Goal: Task Accomplishment & Management: Complete application form

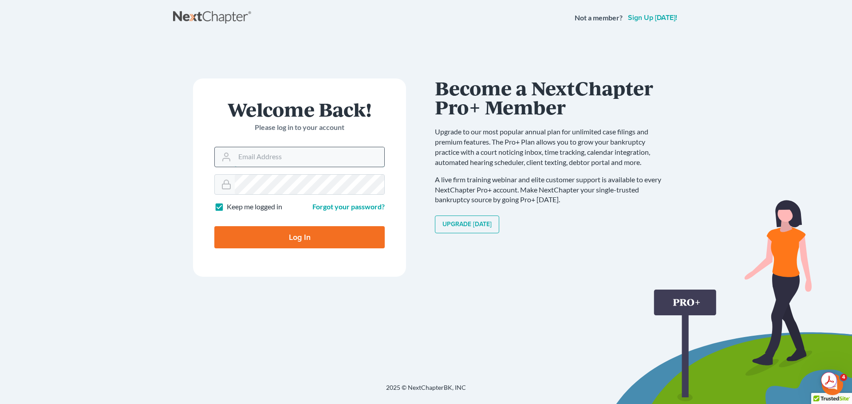
click at [271, 160] on input "Email Address" at bounding box center [309, 157] width 149 height 20
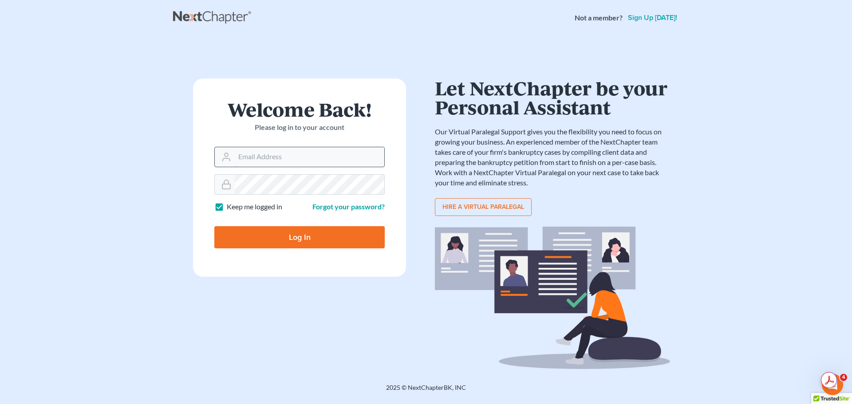
type input "[EMAIL_ADDRESS][DOMAIN_NAME]"
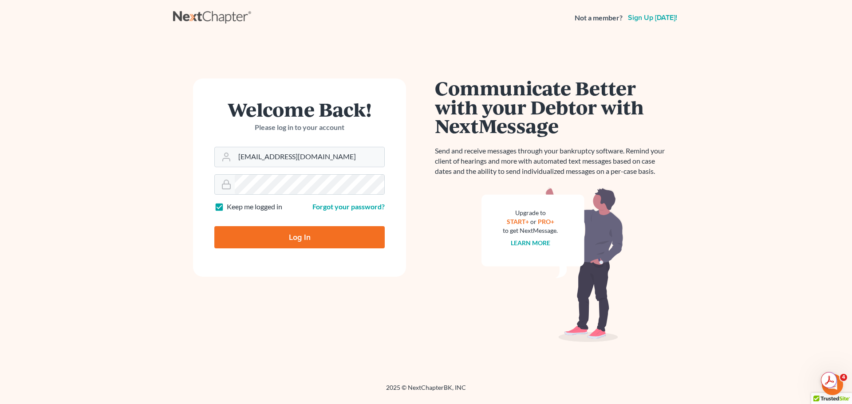
click at [227, 206] on label "Keep me logged in" at bounding box center [254, 207] width 55 height 10
click at [230, 206] on input "Keep me logged in" at bounding box center [233, 205] width 6 height 6
checkbox input "false"
click at [263, 240] on input "Log In" at bounding box center [299, 237] width 170 height 22
type input "Thinking..."
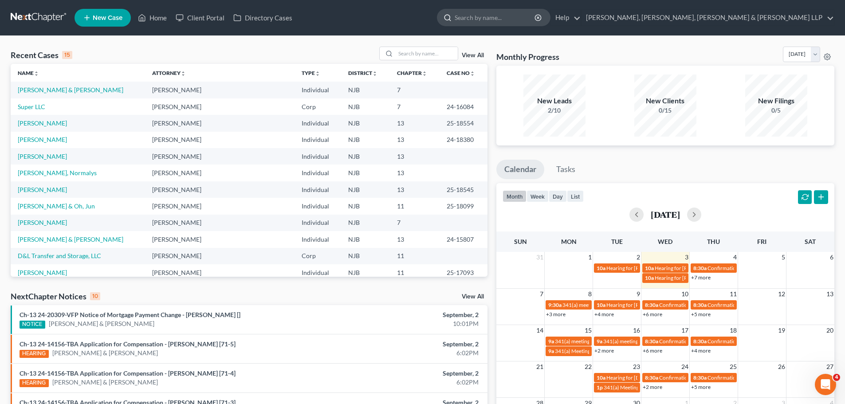
click at [536, 16] on input "search" at bounding box center [495, 17] width 81 height 16
type input "[PERSON_NAME]"
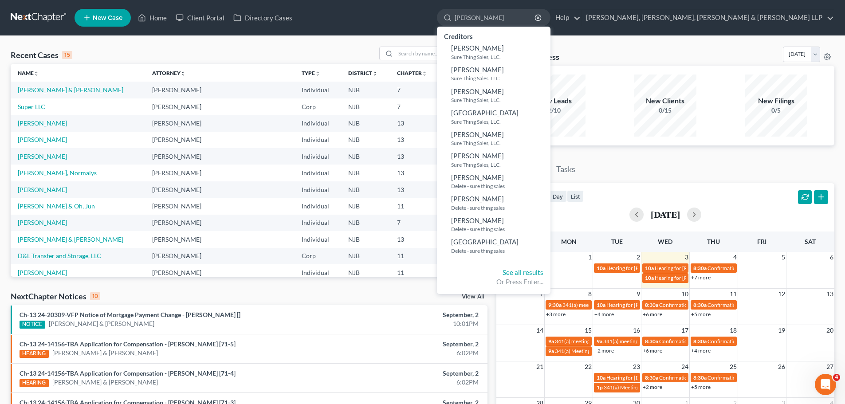
drag, startPoint x: 581, startPoint y: 17, endPoint x: 498, endPoint y: 8, distance: 83.9
click at [498, 8] on ul "New Case Home Client Portal Directory Cases [PERSON_NAME] - No Result - Credito…" at bounding box center [455, 17] width 760 height 23
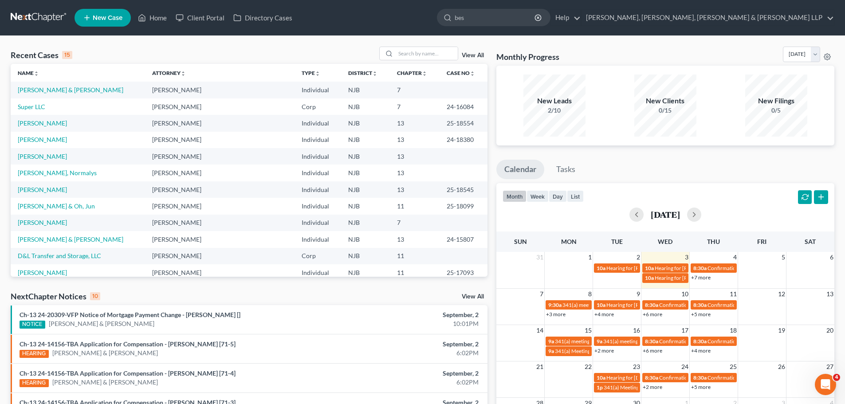
type input "best"
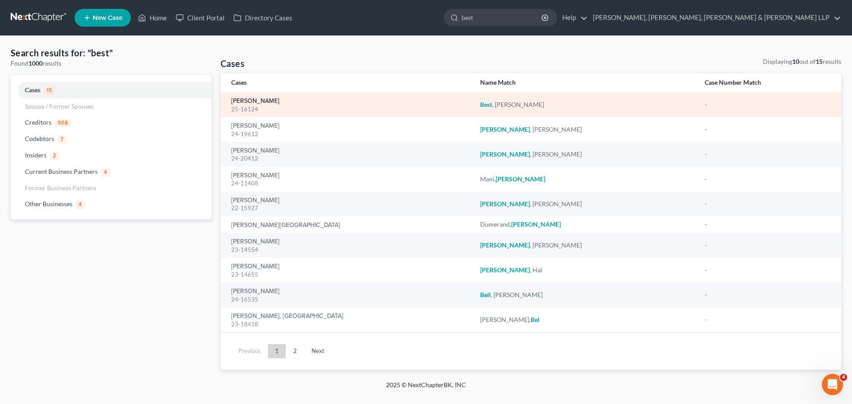
click at [259, 98] on link "[PERSON_NAME]" at bounding box center [255, 101] width 48 height 6
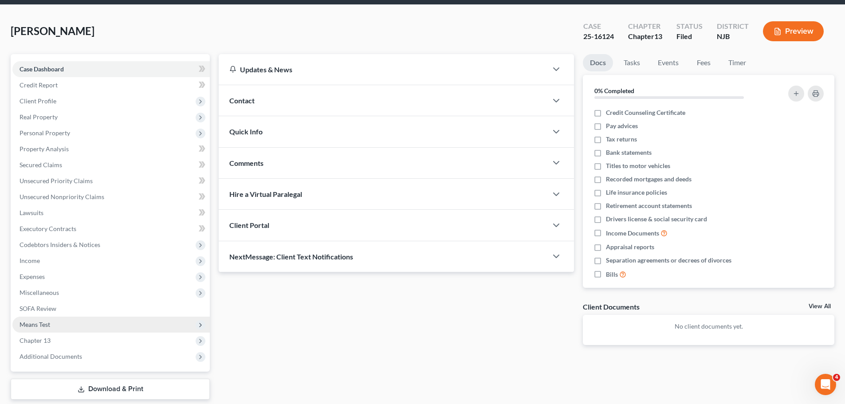
scroll to position [60, 0]
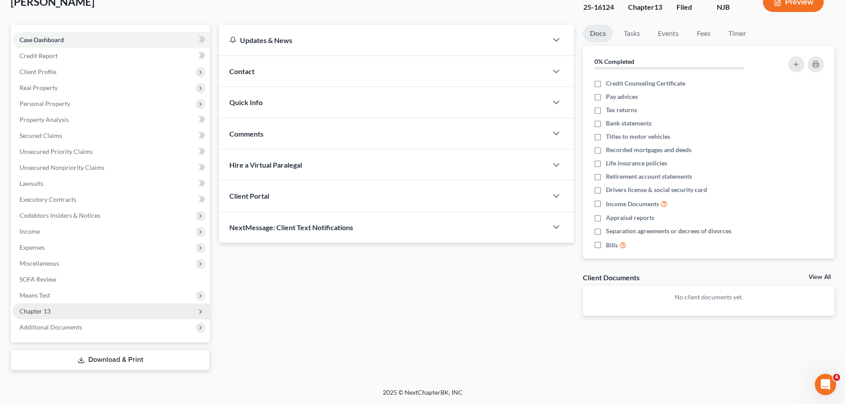
click at [62, 310] on span "Chapter 13" at bounding box center [110, 311] width 197 height 16
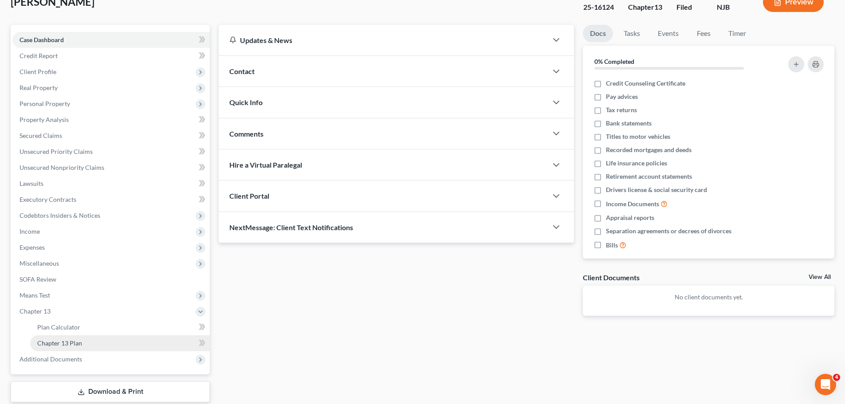
click at [77, 347] on link "Chapter 13 Plan" at bounding box center [120, 343] width 180 height 16
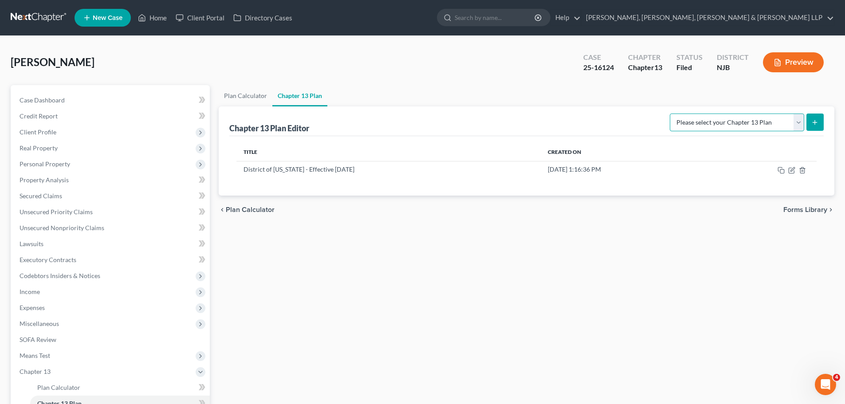
click at [803, 124] on select "Please select your Chapter 13 Plan District of [US_STATE] - Effective [DATE] Di…" at bounding box center [737, 123] width 134 height 18
select select "0"
click at [670, 114] on select "Please select your Chapter 13 Plan District of [US_STATE] - Effective [DATE] Di…" at bounding box center [737, 123] width 134 height 18
click at [820, 124] on button "submit" at bounding box center [814, 122] width 17 height 17
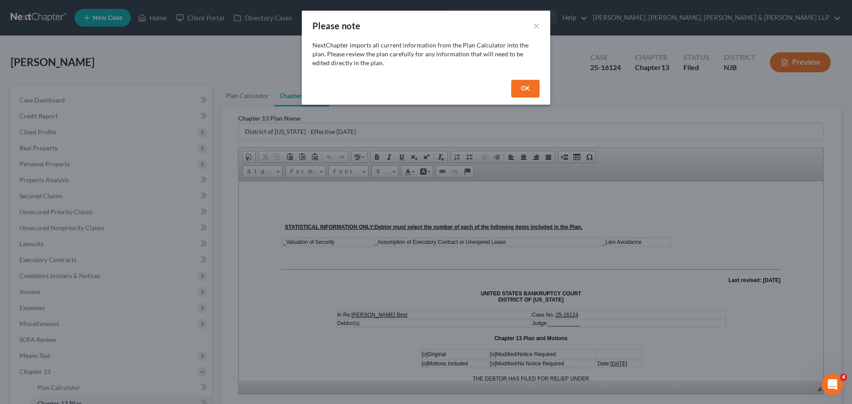
click at [528, 93] on button "OK" at bounding box center [525, 89] width 28 height 18
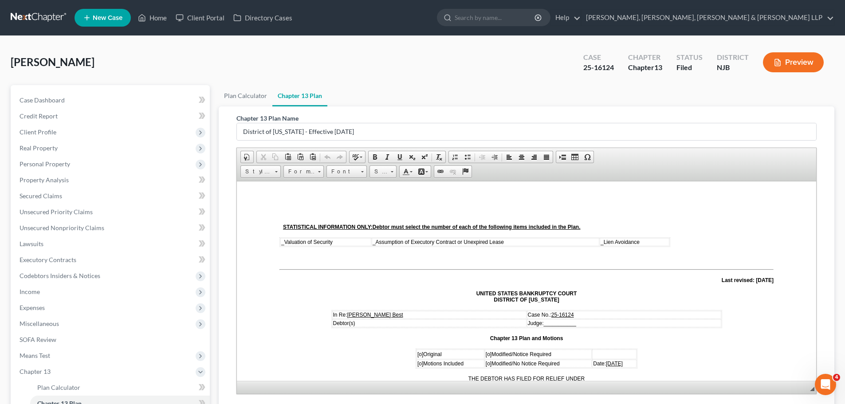
click at [284, 240] on span "_ Valuation of Security" at bounding box center [306, 242] width 51 height 6
click at [375, 240] on span "_" at bounding box center [375, 242] width 3 height 6
click at [602, 243] on span "_ Lien Avoidance" at bounding box center [620, 242] width 39 height 6
click at [281, 241] on span "0 Valuation of Security" at bounding box center [307, 242] width 53 height 6
click at [397, 155] on span at bounding box center [399, 156] width 7 height 7
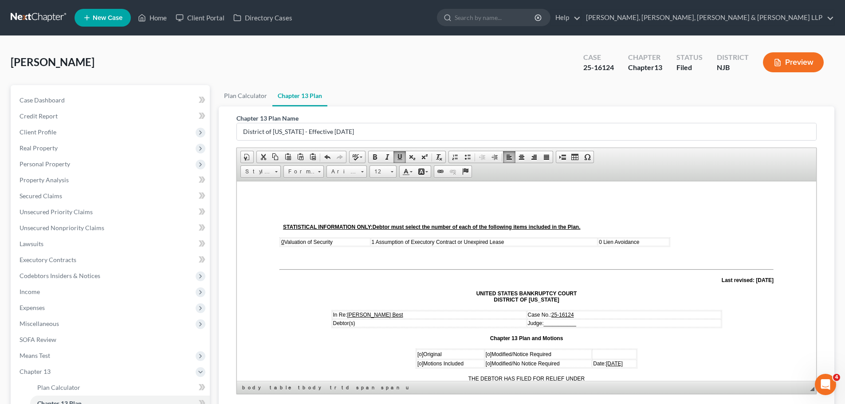
drag, startPoint x: 377, startPoint y: 240, endPoint x: 371, endPoint y: 239, distance: 6.3
click at [371, 239] on tr "0 Valuation of Security 1 Assumption of Executory Contract or Unexpired Lease 0…" at bounding box center [474, 242] width 389 height 8
click at [400, 161] on link "Underline" at bounding box center [399, 157] width 12 height 12
drag, startPoint x: 602, startPoint y: 241, endPoint x: 593, endPoint y: 241, distance: 8.9
click at [593, 241] on tr "0 Valuation of Security 1 Assumption of Executory Contract or Unexpired Lease 0…" at bounding box center [474, 242] width 389 height 8
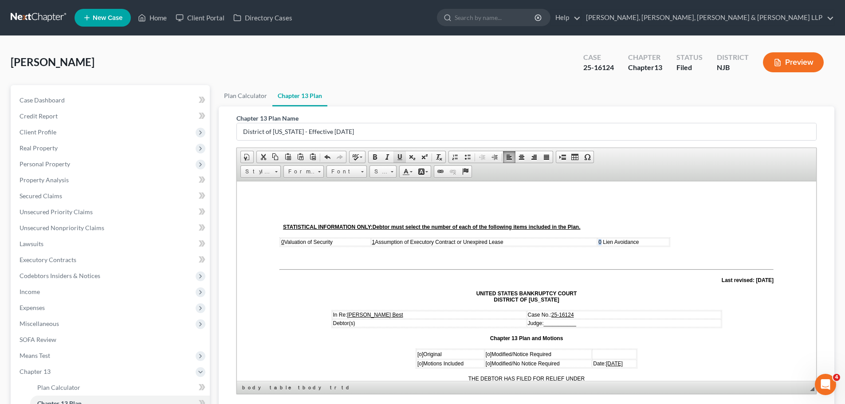
click at [398, 155] on span at bounding box center [399, 156] width 7 height 7
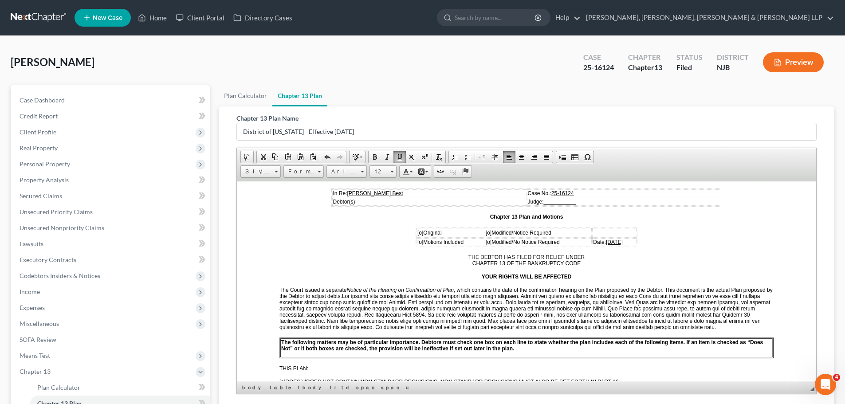
scroll to position [133, 0]
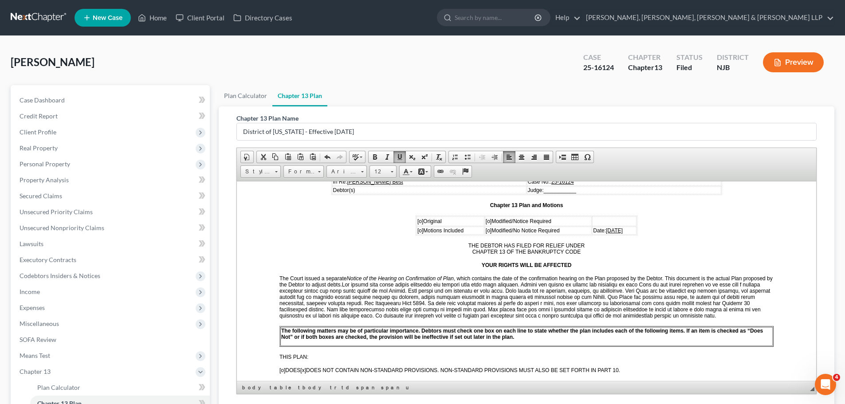
click at [306, 253] on p "THE DEBTOR HAS FILED FOR RELIEF UNDER CHAPTER 13 OF THE BANKRUPTCY CODE" at bounding box center [526, 248] width 494 height 12
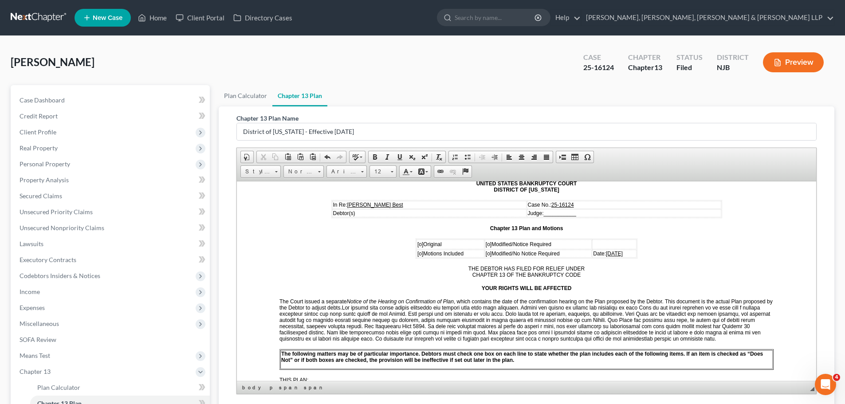
scroll to position [89, 0]
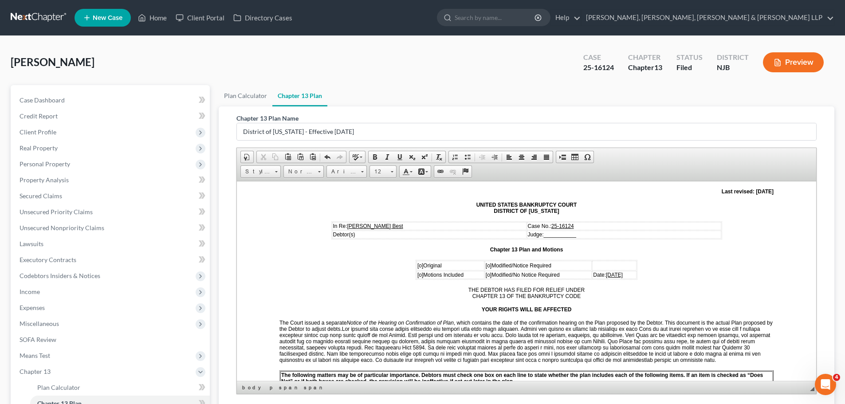
click at [558, 234] on span "___________" at bounding box center [560, 234] width 32 height 6
drag, startPoint x: 557, startPoint y: 233, endPoint x: 567, endPoint y: 233, distance: 10.2
click at [567, 233] on span "____SLM_______" at bounding box center [565, 234] width 43 height 6
click at [395, 158] on link "Underline" at bounding box center [399, 157] width 12 height 12
click at [486, 264] on span "[o]" at bounding box center [489, 265] width 6 height 6
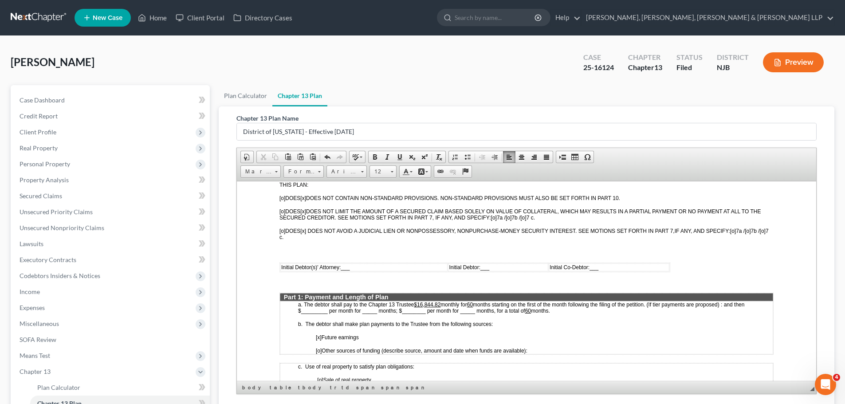
scroll to position [310, 0]
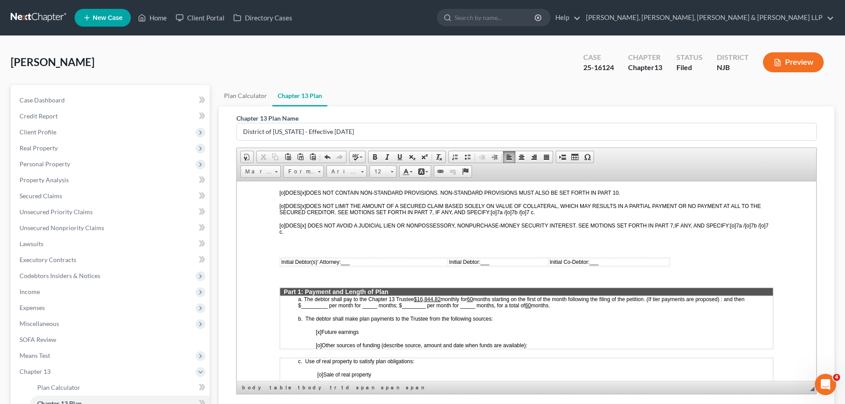
click at [345, 262] on span "___" at bounding box center [345, 262] width 9 height 6
click at [501, 261] on span "___" at bounding box center [502, 262] width 9 height 6
drag, startPoint x: 344, startPoint y: 261, endPoint x: 358, endPoint y: 261, distance: 13.8
click at [358, 261] on span "_/s/ PE__" at bounding box center [352, 262] width 23 height 6
click at [400, 157] on span at bounding box center [399, 156] width 7 height 7
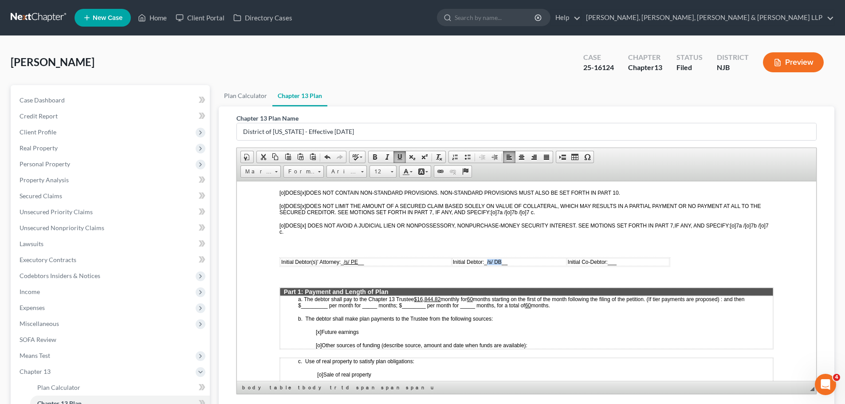
drag, startPoint x: 487, startPoint y: 260, endPoint x: 502, endPoint y: 260, distance: 15.5
click at [502, 260] on span "_/s/ DB__" at bounding box center [496, 262] width 24 height 6
click at [400, 160] on span at bounding box center [399, 156] width 7 height 7
click at [545, 234] on p "[o] DOES [x] DOES NOT AVOID A JUDICIAL LIEN OR NONPOSSESSORY, NONPURCHASE-MONEY…" at bounding box center [526, 228] width 494 height 12
click at [440, 298] on u "$16,844.82" at bounding box center [427, 299] width 27 height 6
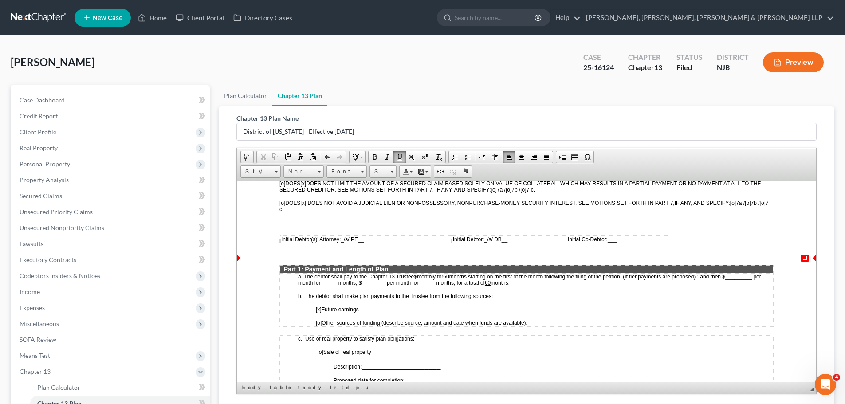
scroll to position [355, 0]
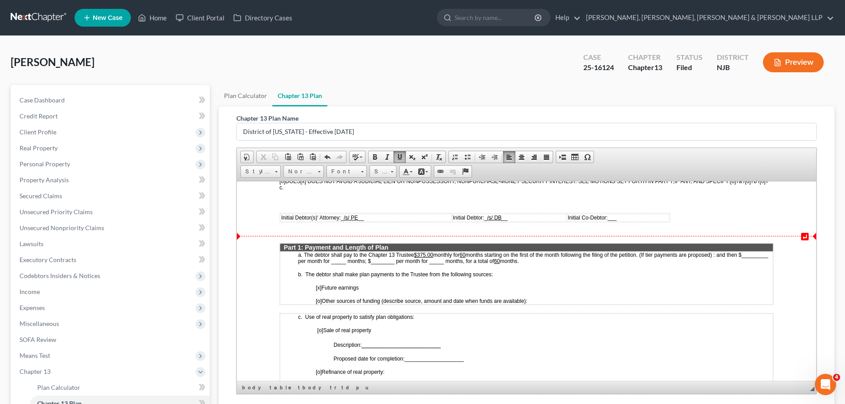
click at [425, 253] on u "$375.00" at bounding box center [423, 254] width 19 height 6
click at [426, 255] on u "$375.00" at bounding box center [423, 254] width 19 height 6
click at [470, 254] on span "months starting on the first of the month following the filing of the petition.…" at bounding box center [533, 257] width 470 height 12
click at [305, 260] on span "months starting on the first of the month following the filing of the petition.…" at bounding box center [531, 257] width 467 height 12
drag, startPoint x: 303, startPoint y: 260, endPoint x: 319, endPoint y: 261, distance: 16.4
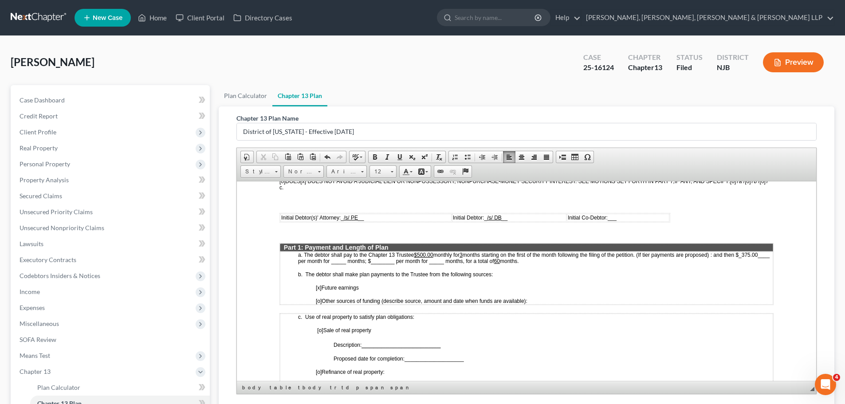
click at [319, 261] on span "months starting on the first of the month following the filing of the petition.…" at bounding box center [533, 257] width 471 height 12
click at [399, 159] on span at bounding box center [399, 156] width 7 height 7
click at [370, 261] on span "months starting on the first of the month following the filing of the petition.…" at bounding box center [533, 257] width 471 height 12
click at [381, 261] on span "months starting on the first of the month following the filing of the petition.…" at bounding box center [533, 257] width 471 height 12
drag, startPoint x: 370, startPoint y: 260, endPoint x: 374, endPoint y: 261, distance: 4.5
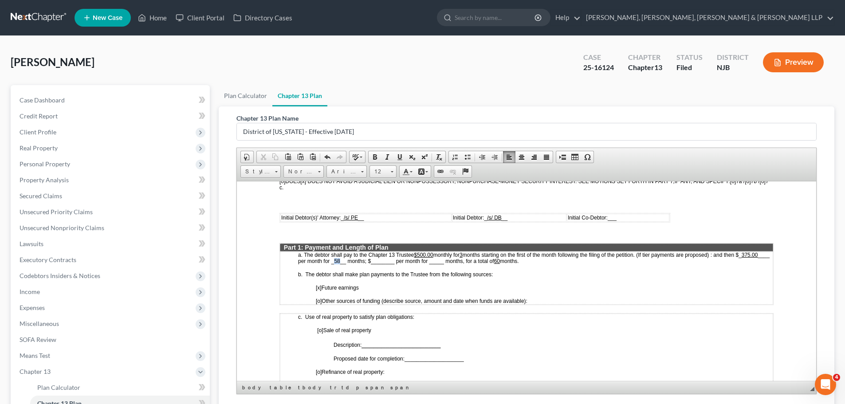
click at [374, 261] on span "months starting on the first of the month following the filing of the petition.…" at bounding box center [533, 257] width 471 height 12
click at [396, 157] on link "Underline" at bounding box center [399, 157] width 12 height 12
click at [572, 282] on td "a. The debtor shall pay to the Chapter 13 Trustee $500 .00 monthly for 3 months…" at bounding box center [526, 277] width 493 height 53
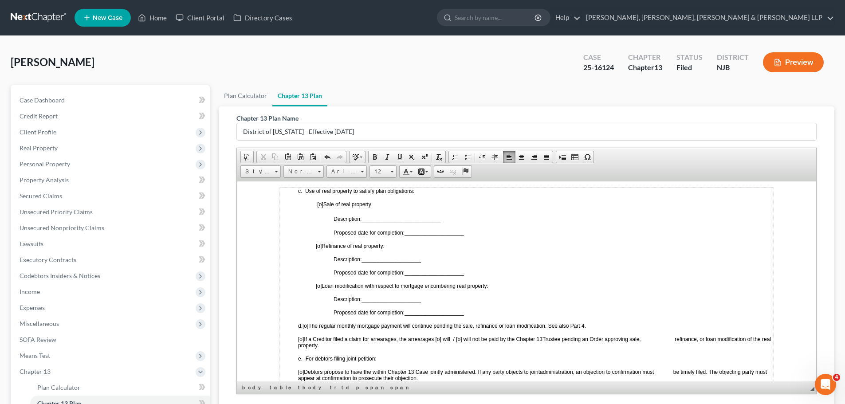
scroll to position [488, 0]
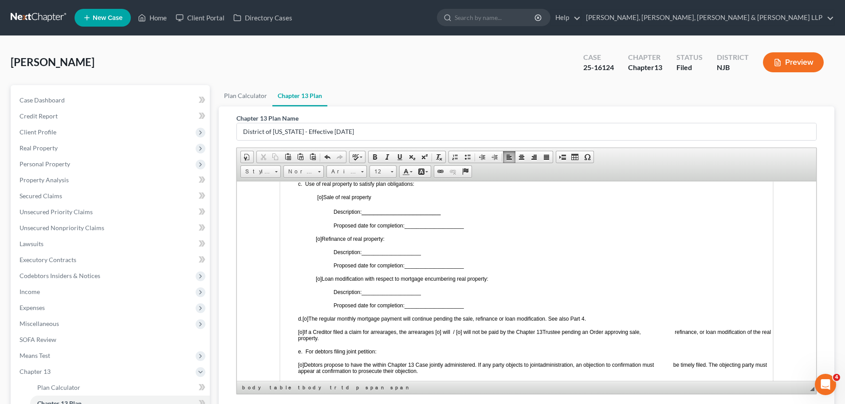
click at [317, 280] on span "[o]" at bounding box center [319, 278] width 6 height 6
click at [319, 278] on span "[o]" at bounding box center [319, 278] width 6 height 6
click at [376, 291] on span "____________________" at bounding box center [390, 292] width 59 height 6
click at [395, 298] on span "Paste" at bounding box center [410, 296] width 47 height 11
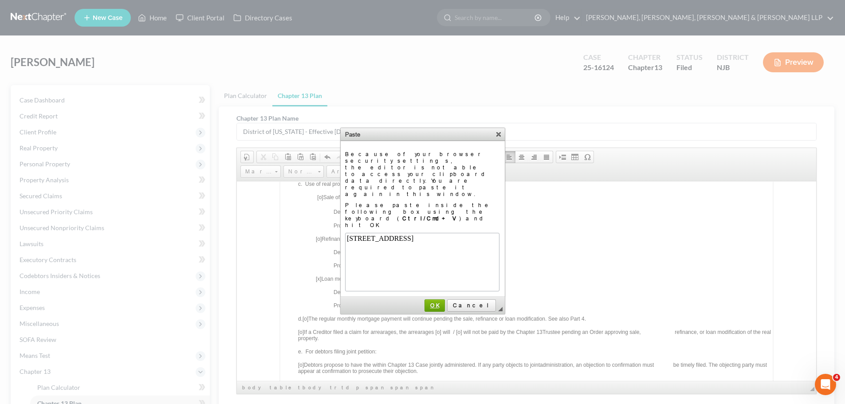
click at [444, 302] on span "OK" at bounding box center [435, 305] width 20 height 7
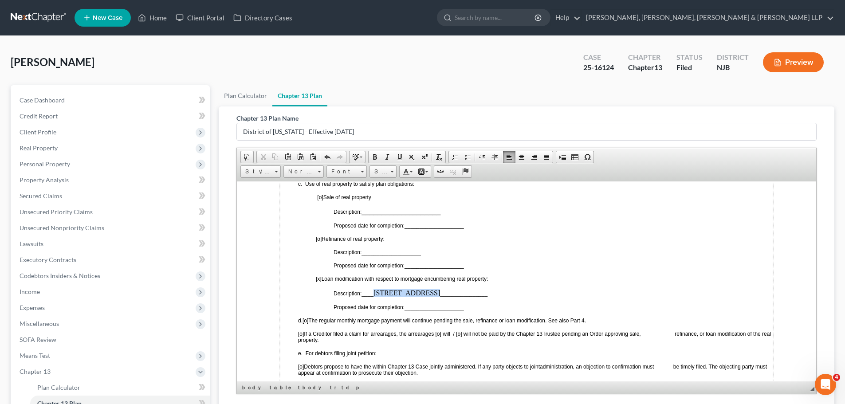
drag, startPoint x: 376, startPoint y: 291, endPoint x: 473, endPoint y: 292, distance: 97.6
click at [473, 292] on p "Description: ____ [STREET_ADDRESS] ​ ________________" at bounding box center [553, 293] width 439 height 8
click at [396, 158] on span at bounding box center [399, 156] width 7 height 7
click at [424, 306] on span "____________________" at bounding box center [433, 307] width 59 height 6
drag, startPoint x: 424, startPoint y: 306, endPoint x: 480, endPoint y: 305, distance: 56.4
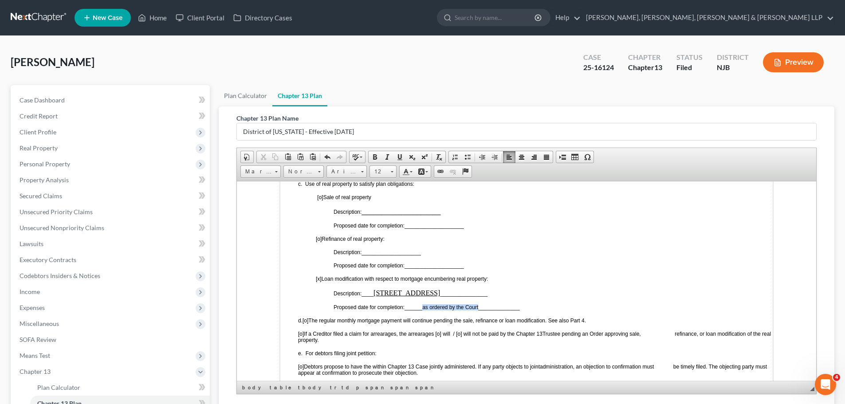
click at [480, 305] on span "______as ordered by the Court______________" at bounding box center [461, 307] width 115 height 6
click at [400, 156] on span at bounding box center [399, 156] width 7 height 7
click at [571, 299] on td "c. Use of real property to satisfy plan obligations: [o] Sale of real property …" at bounding box center [526, 299] width 493 height 239
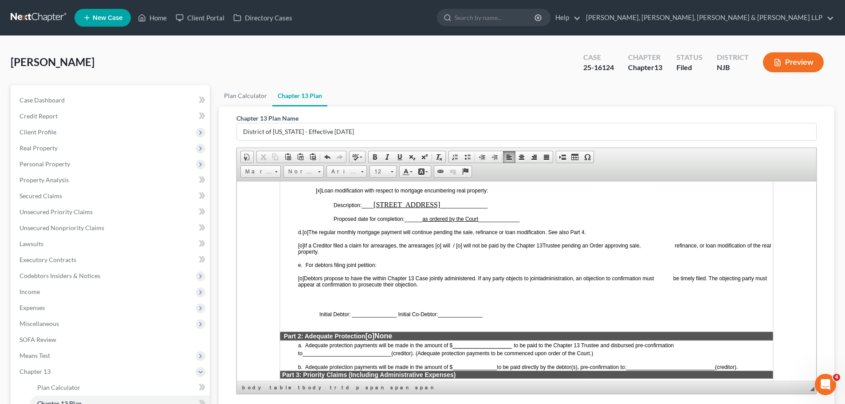
scroll to position [577, 0]
click at [308, 231] on span "[o]" at bounding box center [305, 231] width 6 height 6
click at [448, 244] on span "[o] If a Creditor filed a claim for arrearages, the arrearages [o] will / [o] w…" at bounding box center [420, 245] width 244 height 6
click at [450, 244] on span "[o] If a Creditor filed a claim for arrearages, the arrearages [o] will / [o] w…" at bounding box center [420, 245] width 244 height 6
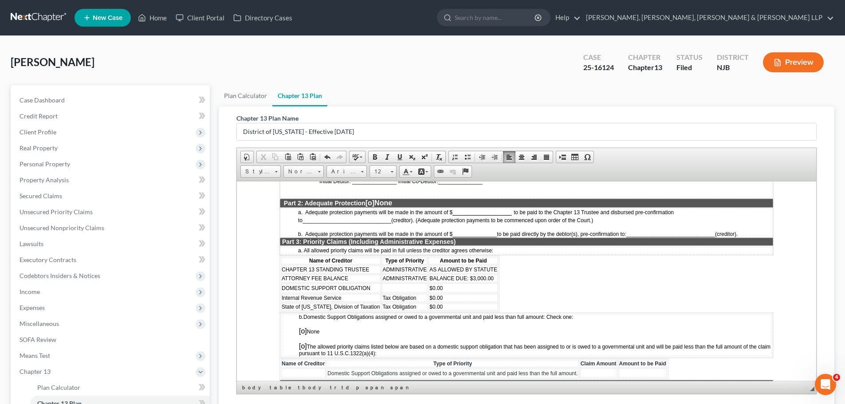
scroll to position [710, 0]
click at [462, 231] on span "_______________" at bounding box center [474, 233] width 44 height 6
click at [498, 232] on span "___3,295.14____________" at bounding box center [484, 233] width 65 height 6
drag, startPoint x: 463, startPoint y: 232, endPoint x: 483, endPoint y: 232, distance: 20.4
click at [483, 232] on span "___3,295.14 _______" at bounding box center [477, 233] width 50 height 6
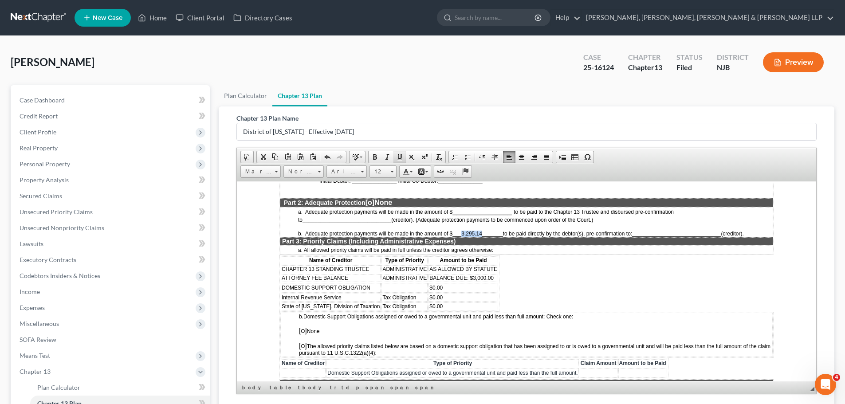
click at [398, 159] on span at bounding box center [399, 156] width 7 height 7
click at [655, 232] on span "______________________________" at bounding box center [676, 233] width 89 height 6
click at [662, 232] on span "______________________________" at bounding box center [676, 233] width 89 height 6
click at [682, 238] on span "Paste" at bounding box center [696, 237] width 47 height 11
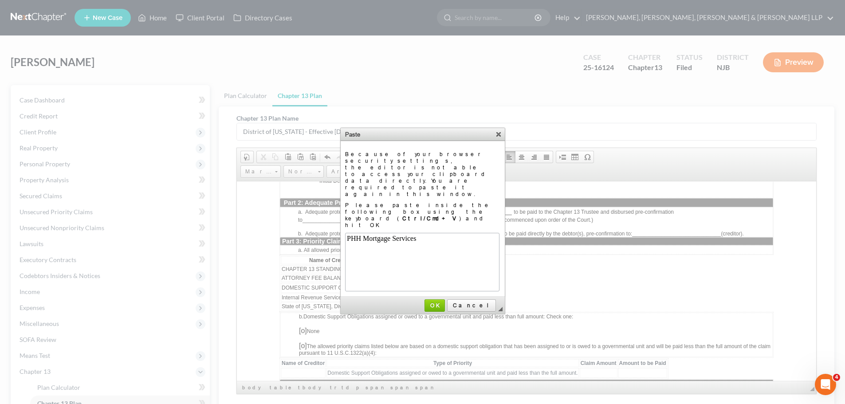
scroll to position [0, 0]
click at [445, 299] on link "OK" at bounding box center [434, 305] width 20 height 12
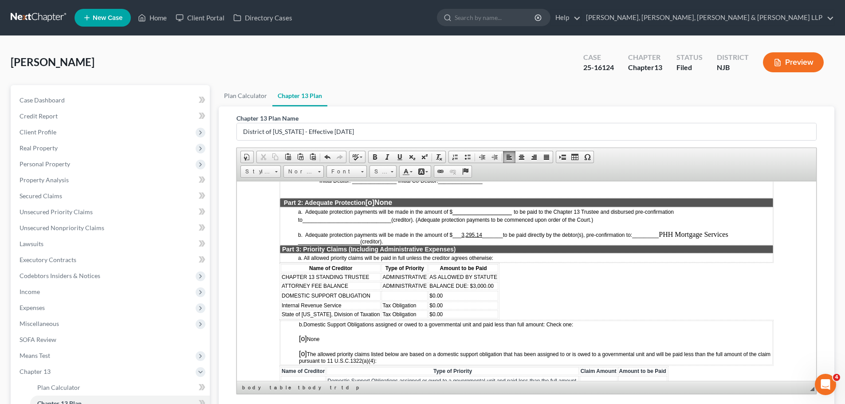
click at [344, 243] on span "_____________________" at bounding box center [329, 241] width 62 height 6
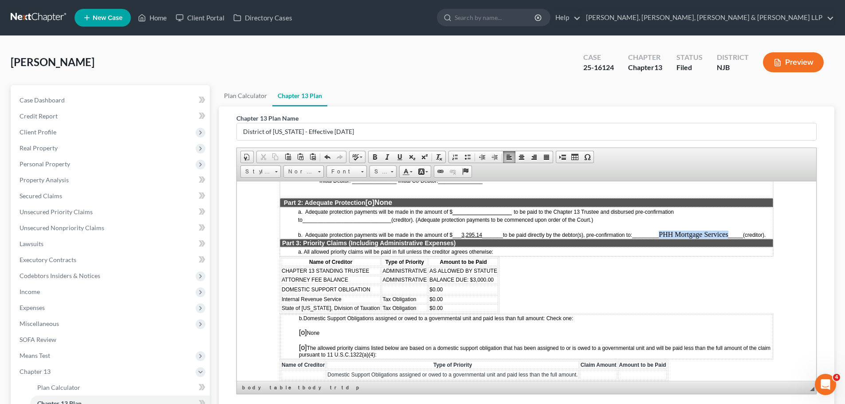
drag, startPoint x: 664, startPoint y: 232, endPoint x: 322, endPoint y: 243, distance: 341.7
click at [322, 238] on p "b. Adequate protection payments will be made in the amount of $ ___ 3,295.14 __…" at bounding box center [535, 234] width 475 height 8
click at [397, 157] on span at bounding box center [399, 156] width 7 height 7
click at [447, 238] on p "b. Adequate protection payments will be made in the amount of $ ___ 3,295.14 __…" at bounding box center [535, 234] width 475 height 8
click at [429, 283] on span "BALANCE DUE: $3,000.00" at bounding box center [461, 279] width 64 height 6
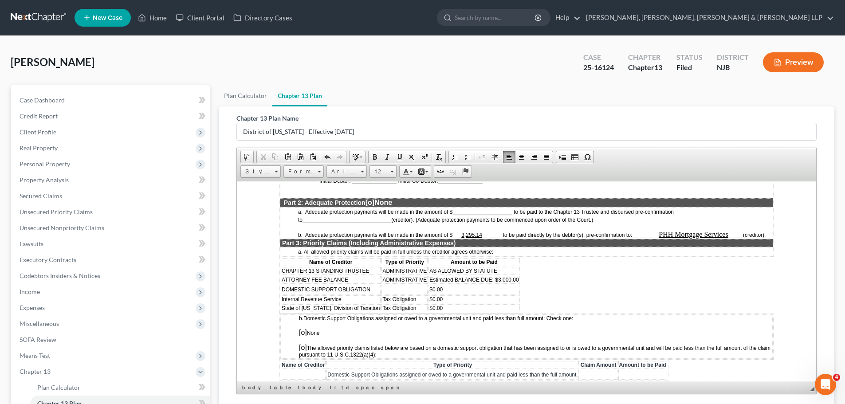
click at [492, 283] on span "Estimated BALANCE DUE: $3,000.00" at bounding box center [473, 279] width 89 height 6
click at [476, 283] on td "Estimated $3,000.00" at bounding box center [463, 279] width 70 height 8
click at [371, 294] on td "DOMESTIC SUPPORT OBLIGATION" at bounding box center [331, 289] width 100 height 10
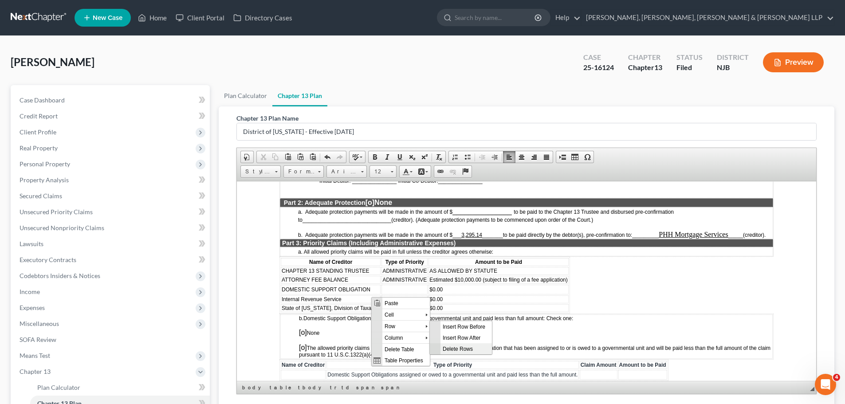
click at [455, 345] on span "Delete Rows" at bounding box center [465, 348] width 51 height 11
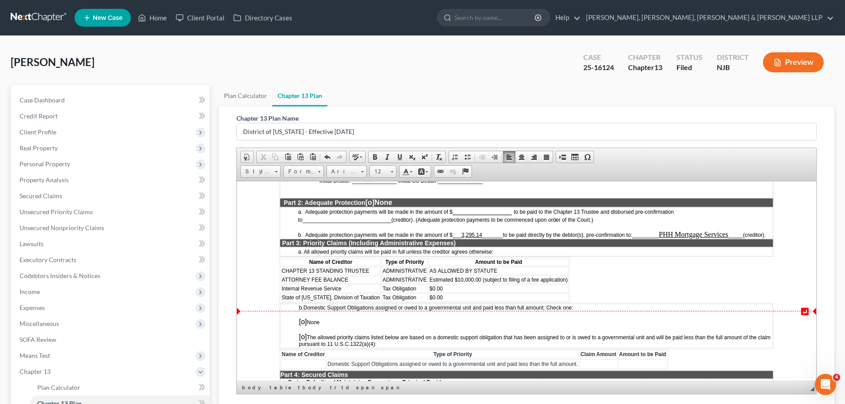
click at [449, 292] on td "$0.00" at bounding box center [498, 288] width 140 height 8
click at [457, 301] on td "$0.00" at bounding box center [498, 297] width 141 height 8
drag, startPoint x: 452, startPoint y: 296, endPoint x: 565, endPoint y: 298, distance: 114.0
click at [565, 291] on span "$4,836.74 as per prrof of claim or as amended and allowed" at bounding box center [498, 288] width 139 height 6
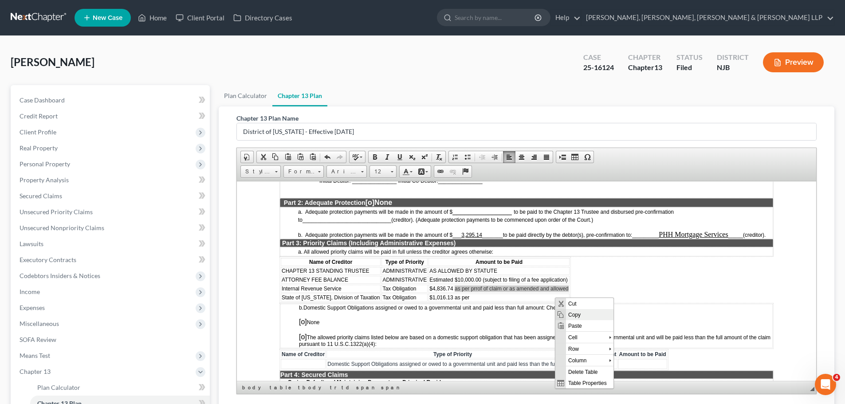
click at [586, 318] on span "Copy" at bounding box center [589, 314] width 47 height 11
copy span "as per prrof of claim or as amended and allowed"
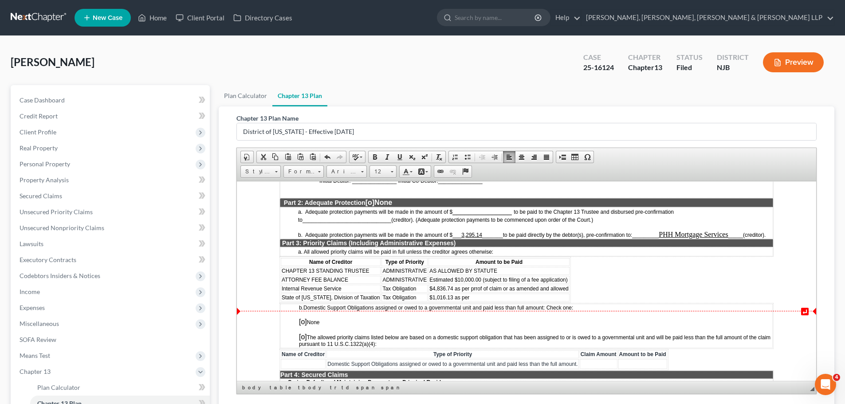
click at [495, 301] on td "$1,016.13 as per" at bounding box center [498, 297] width 141 height 8
click at [492, 312] on span "Paste" at bounding box center [501, 308] width 47 height 11
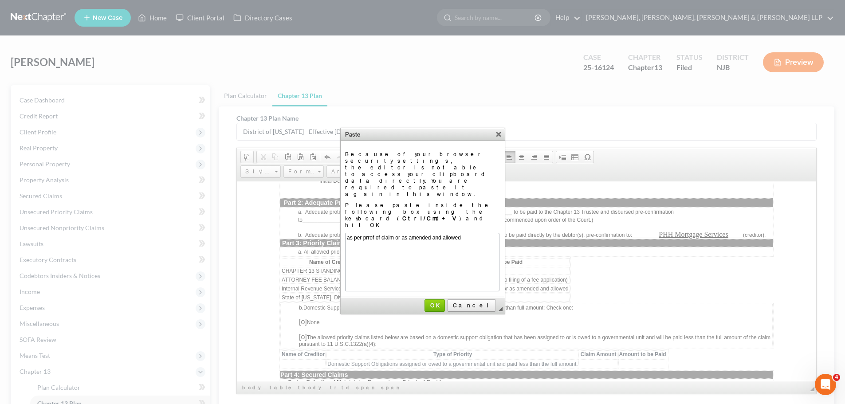
click at [369, 238] on span "as per prrof of claim or as amended and allowed" at bounding box center [403, 237] width 114 height 6
click at [444, 302] on span "OK" at bounding box center [434, 305] width 19 height 7
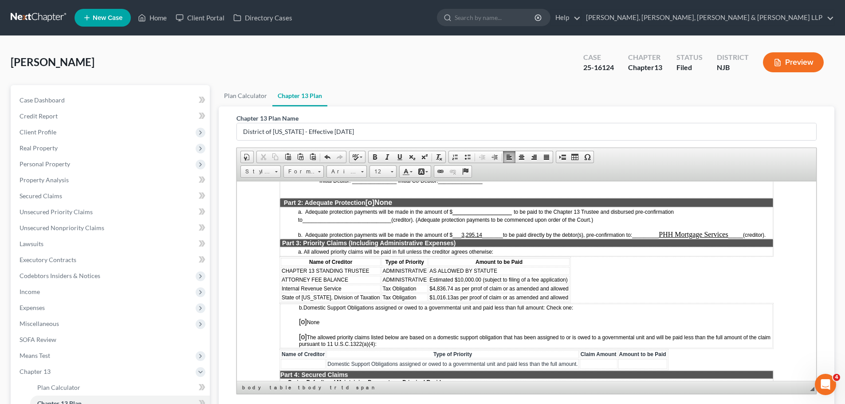
click at [474, 291] on span "$4,836.74 as per prrof of claim or as amended and allowed" at bounding box center [498, 288] width 139 height 6
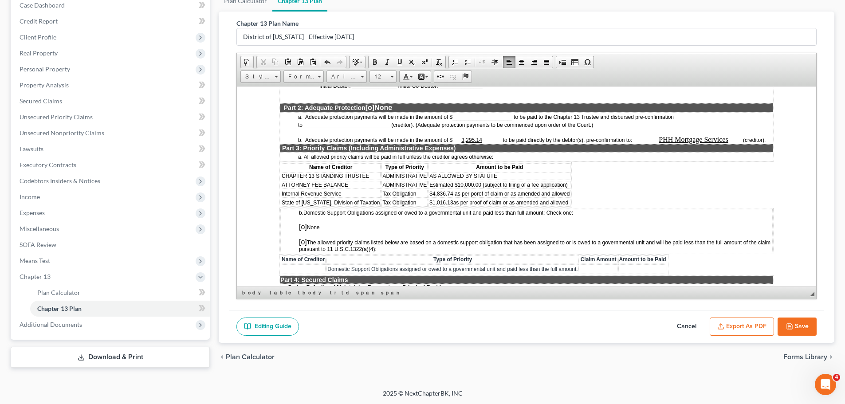
click at [804, 330] on button "Save" at bounding box center [796, 327] width 39 height 19
select select "0"
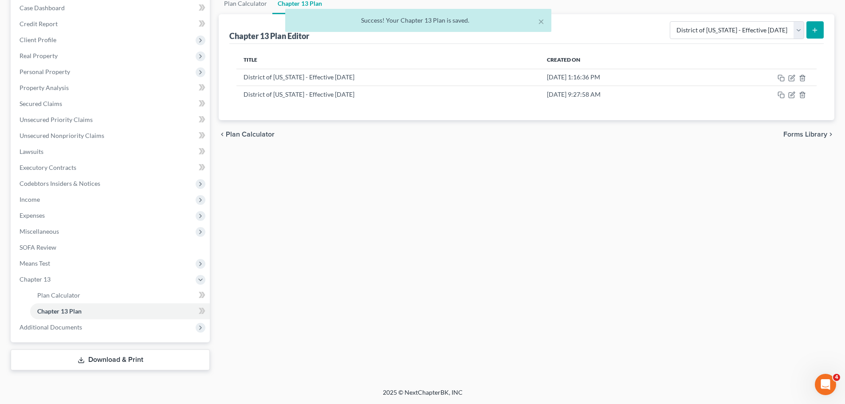
scroll to position [92, 0]
click at [791, 94] on icon "button" at bounding box center [791, 94] width 7 height 7
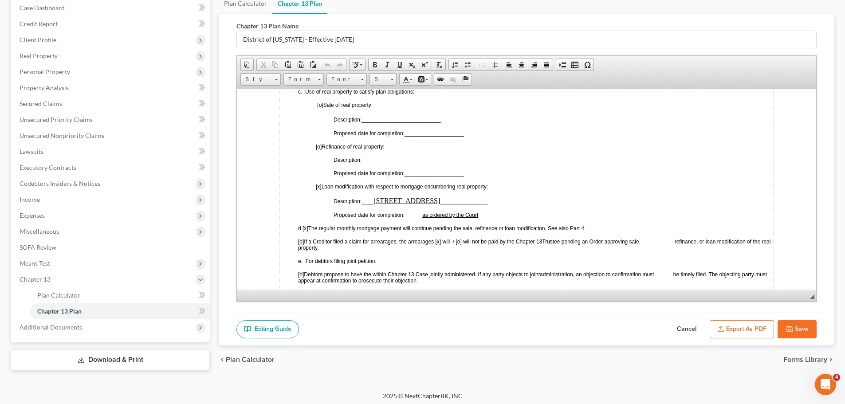
scroll to position [754, 0]
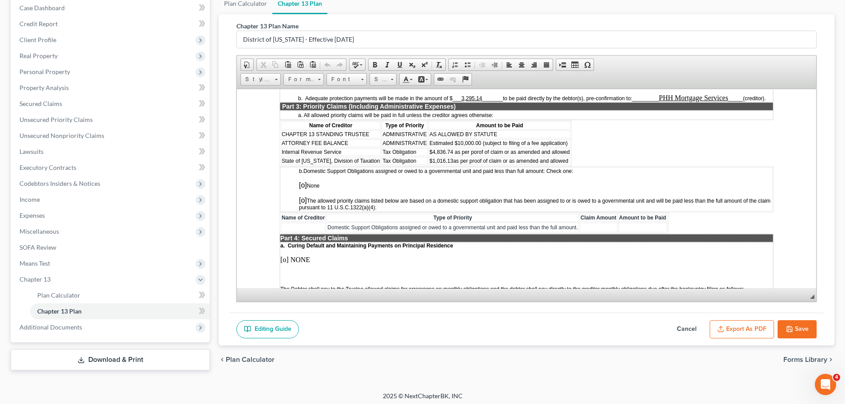
click at [303, 188] on span "[o]" at bounding box center [303, 185] width 8 height 8
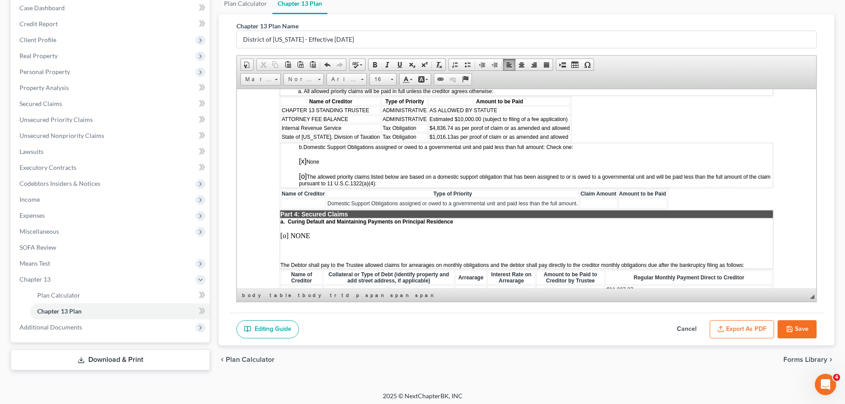
scroll to position [843, 0]
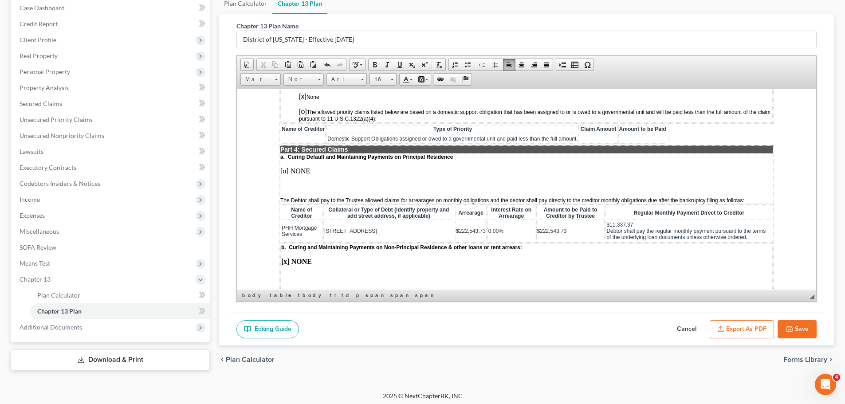
click at [376, 236] on td "[STREET_ADDRESS]" at bounding box center [388, 230] width 131 height 20
click at [474, 234] on span "$222,543.73" at bounding box center [471, 231] width 30 height 6
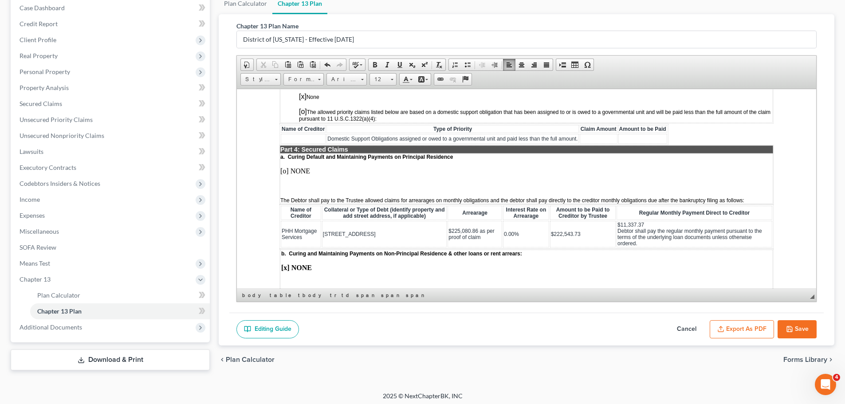
click at [573, 237] on td "$222,543.73" at bounding box center [583, 233] width 66 height 27
click at [656, 239] on td "$11,337.37 Debtor shall pay the regular monthly payment pursuant to the terms o…" at bounding box center [698, 233] width 147 height 27
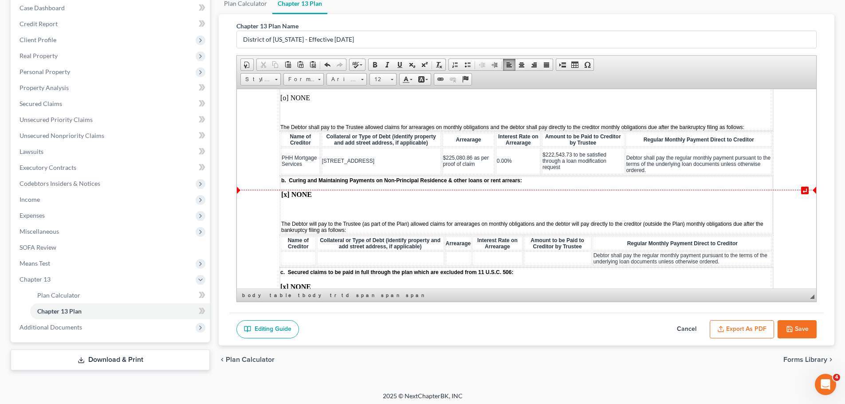
scroll to position [931, 0]
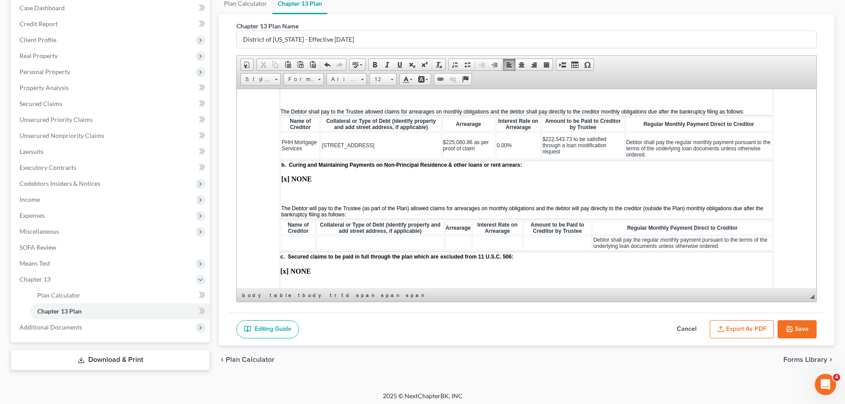
click at [286, 182] on strong "[x] NONE" at bounding box center [296, 179] width 31 height 8
click at [297, 250] on td at bounding box center [298, 243] width 35 height 14
click at [316, 265] on span "Paste" at bounding box center [331, 262] width 47 height 11
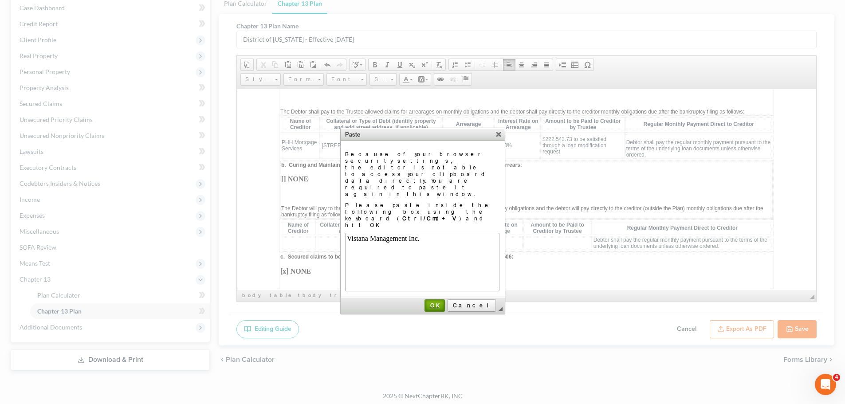
click at [444, 302] on span "OK" at bounding box center [434, 305] width 19 height 7
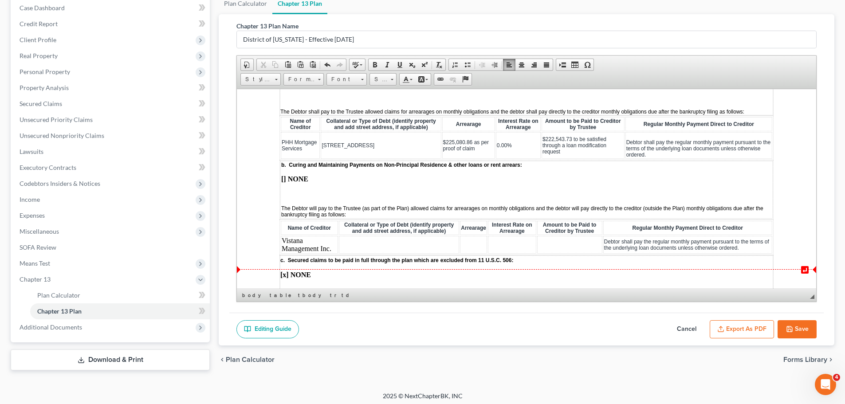
click at [397, 253] on td at bounding box center [399, 245] width 121 height 18
click at [365, 253] on td at bounding box center [399, 245] width 121 height 18
click at [404, 260] on span "Paste" at bounding box center [400, 258] width 47 height 11
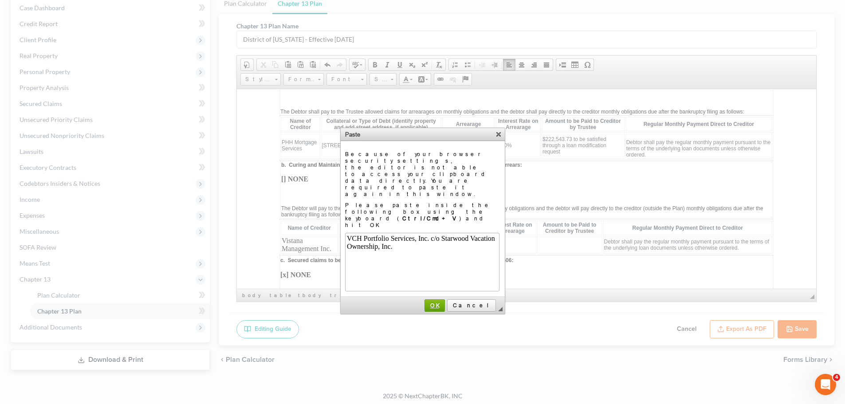
click at [444, 302] on span "OK" at bounding box center [435, 305] width 20 height 7
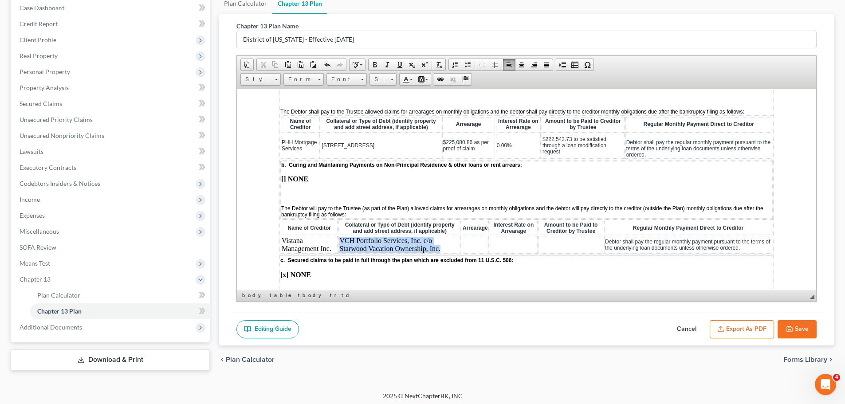
drag, startPoint x: 339, startPoint y: 255, endPoint x: 442, endPoint y: 263, distance: 102.7
click at [442, 253] on td "VCH Portfolio Services, Inc. c/o Starwood Vacation Ownership, Inc." at bounding box center [399, 245] width 122 height 18
click at [473, 253] on td at bounding box center [476, 245] width 27 height 18
click at [466, 253] on td at bounding box center [476, 245] width 27 height 18
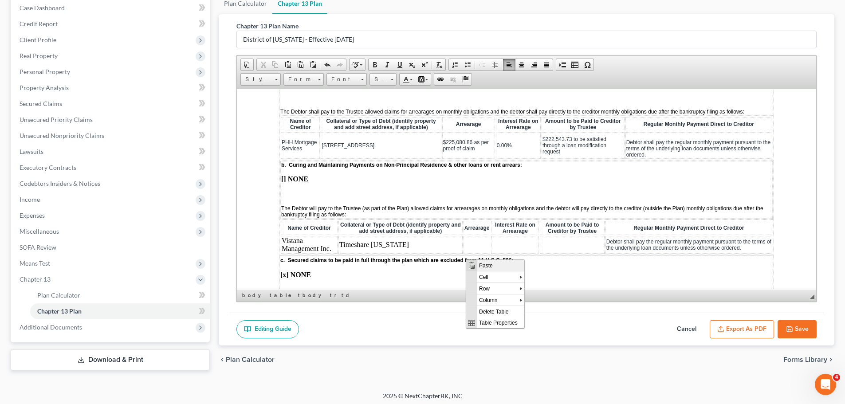
click at [484, 268] on span "Paste" at bounding box center [500, 264] width 47 height 11
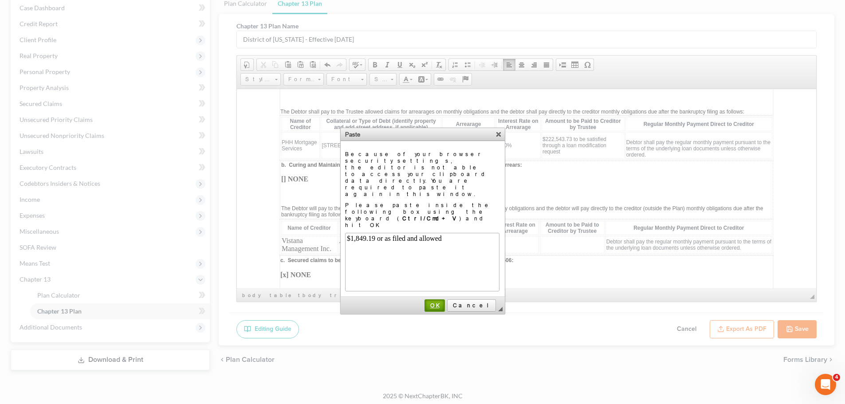
click at [444, 302] on span "OK" at bounding box center [434, 305] width 19 height 7
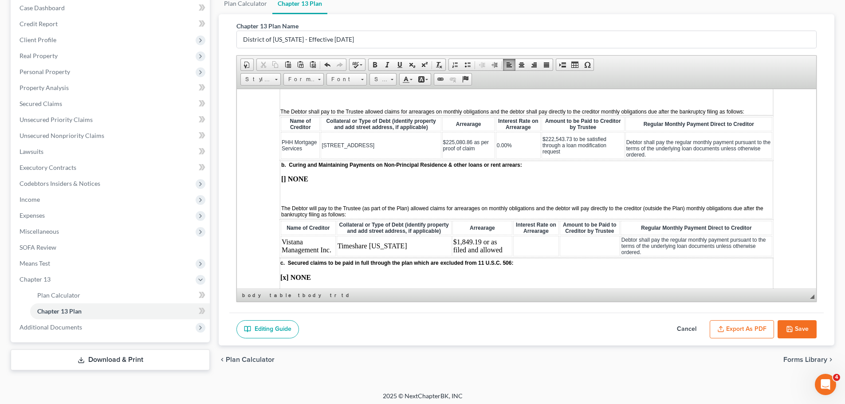
click at [521, 256] on td at bounding box center [536, 246] width 46 height 20
drag, startPoint x: 448, startPoint y: 260, endPoint x: 503, endPoint y: 270, distance: 55.4
click at [503, 256] on td "$1,849.19 or as filed and allowed" at bounding box center [482, 246] width 60 height 20
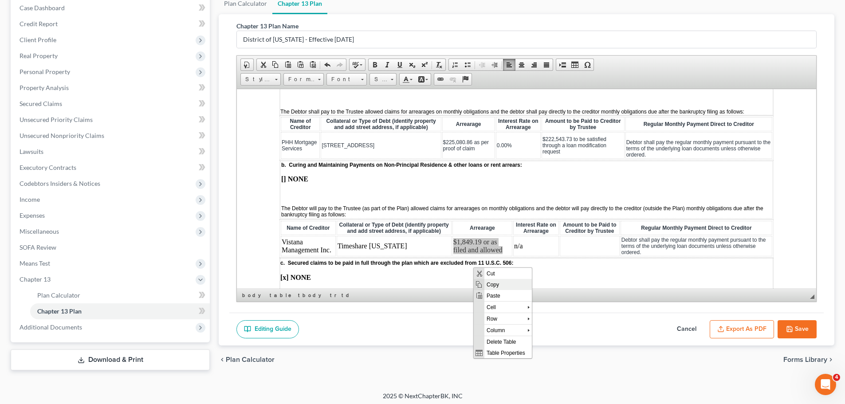
click at [501, 283] on span "Copy" at bounding box center [507, 284] width 47 height 11
copy td "$1,849.19 or as filed and allowed"
click at [591, 256] on td at bounding box center [590, 246] width 60 height 20
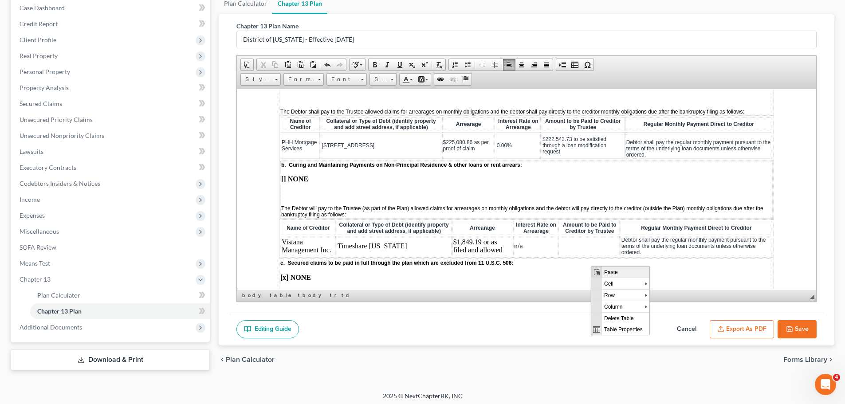
click at [615, 274] on span "Paste" at bounding box center [625, 271] width 47 height 11
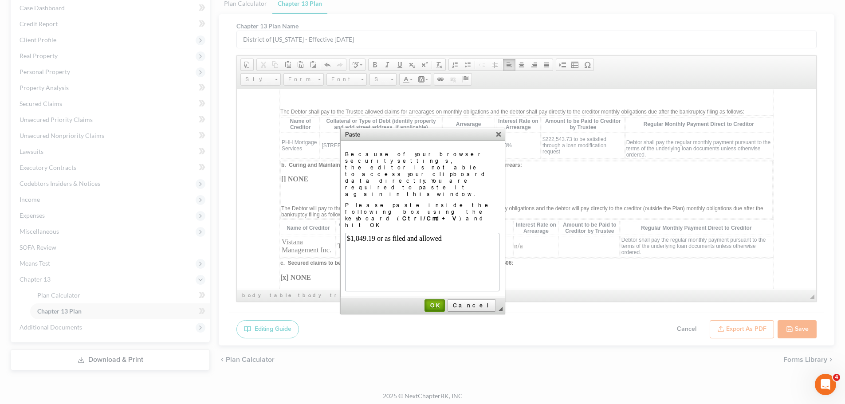
click at [445, 299] on link "OK" at bounding box center [434, 305] width 20 height 12
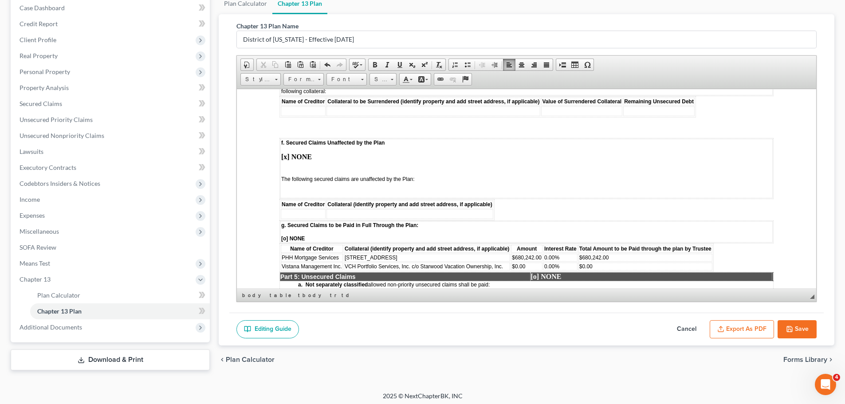
scroll to position [1375, 0]
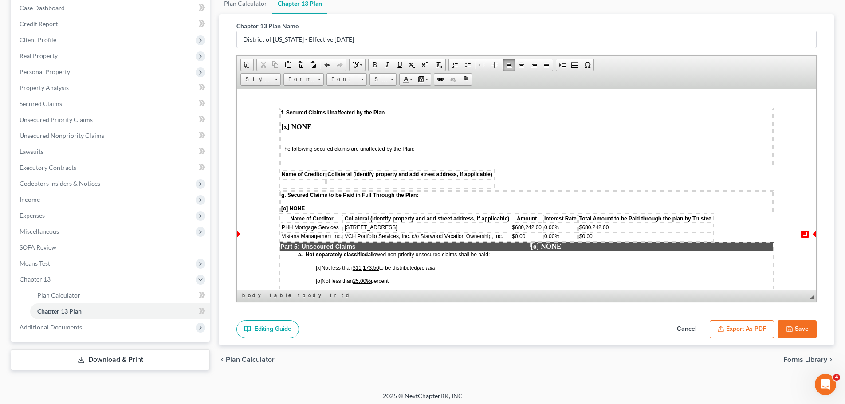
click at [285, 211] on span "[o] NONE" at bounding box center [293, 208] width 24 height 6
drag, startPoint x: 282, startPoint y: 247, endPoint x: 337, endPoint y: 246, distance: 55.0
click at [337, 230] on span "PHH Mortgage Services" at bounding box center [310, 227] width 57 height 6
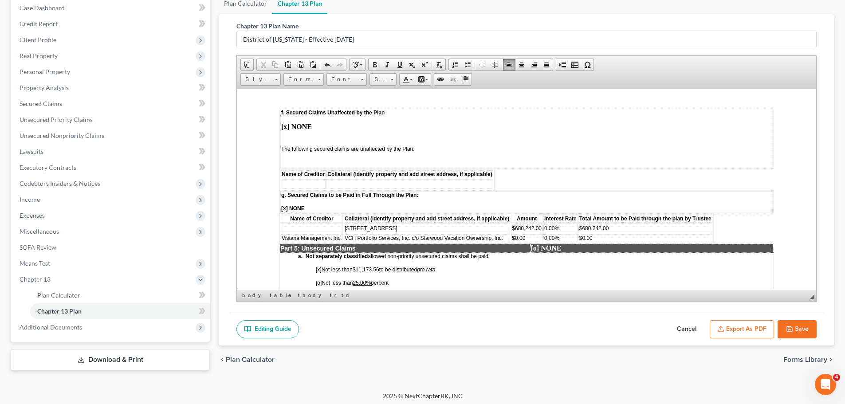
drag, startPoint x: 393, startPoint y: 247, endPoint x: 345, endPoint y: 246, distance: 48.4
click at [345, 233] on td "[STREET_ADDRESS]" at bounding box center [427, 228] width 166 height 10
drag, startPoint x: 540, startPoint y: 247, endPoint x: 511, endPoint y: 247, distance: 28.4
click at [512, 231] on span "$680,242.00" at bounding box center [527, 228] width 30 height 6
drag, startPoint x: 559, startPoint y: 247, endPoint x: 547, endPoint y: 247, distance: 12.5
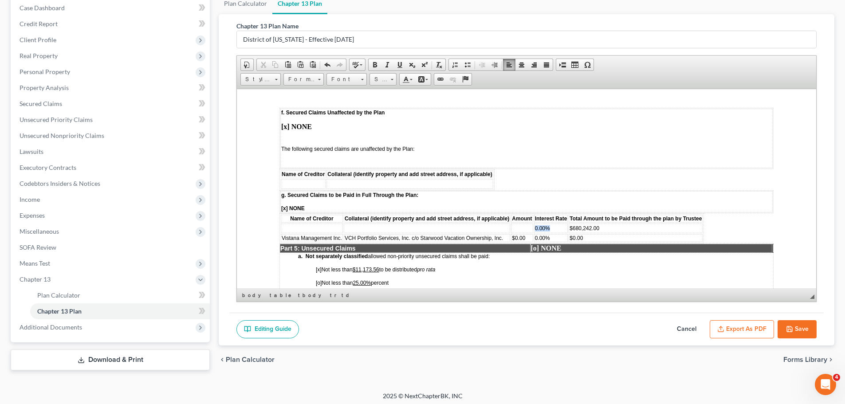
click at [534, 233] on td "0.00%" at bounding box center [551, 228] width 34 height 10
drag, startPoint x: 606, startPoint y: 250, endPoint x: 569, endPoint y: 247, distance: 36.9
click at [569, 233] on td "$680,242.00" at bounding box center [636, 228] width 134 height 10
click at [338, 241] on span "Vistana Management Inc." at bounding box center [312, 238] width 60 height 6
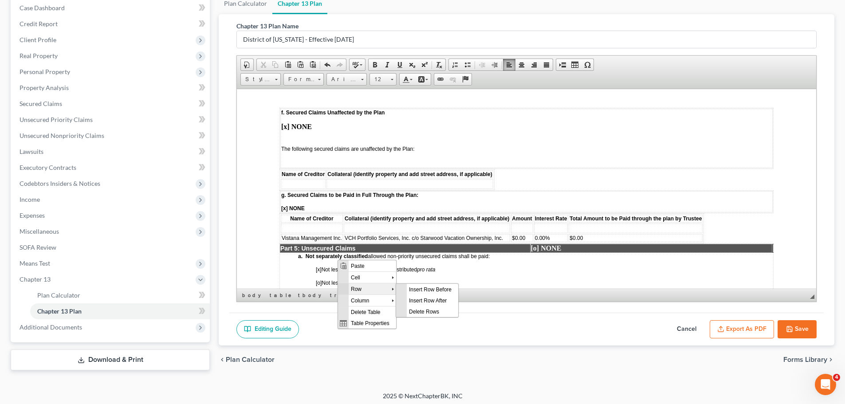
scroll to position [0, 0]
click at [430, 307] on span "Delete Rows" at bounding box center [432, 311] width 51 height 11
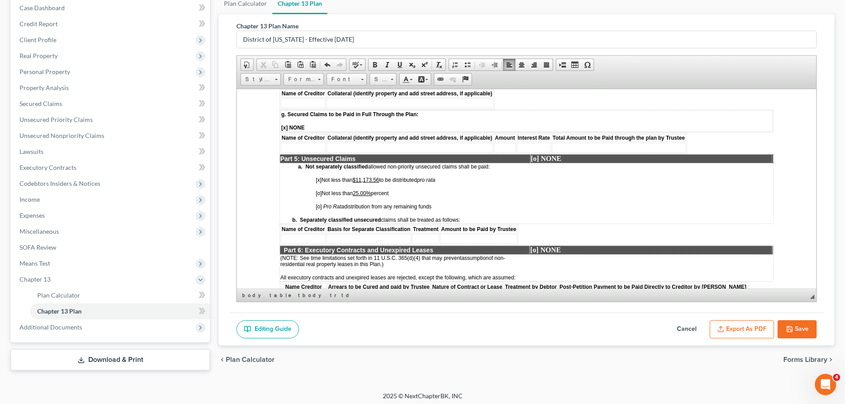
scroll to position [1464, 0]
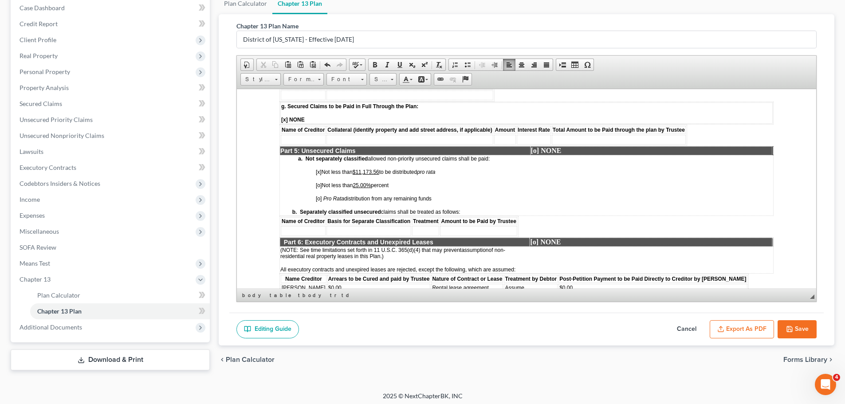
click at [318, 175] on span "[x]" at bounding box center [319, 172] width 6 height 6
click at [377, 175] on u "$11,173.56" at bounding box center [363, 172] width 27 height 6
click at [382, 175] on span "[ ] Not less than $11,173.56 to be distributed pro rata" at bounding box center [374, 172] width 117 height 6
click at [371, 188] on u "25.00%" at bounding box center [362, 185] width 18 height 6
click at [318, 201] on span "[o]" at bounding box center [319, 198] width 6 height 6
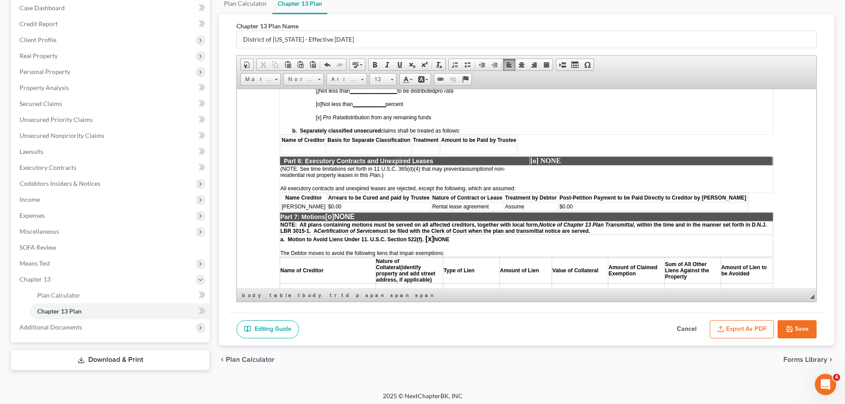
scroll to position [1552, 0]
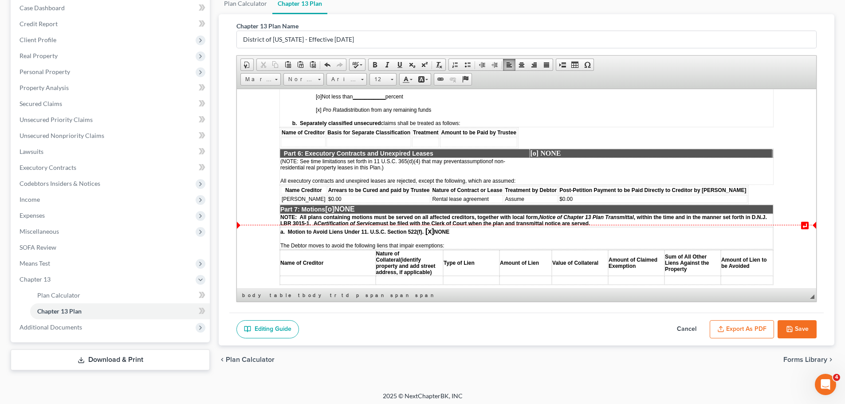
click at [349, 203] on td "$0.00" at bounding box center [378, 199] width 103 height 8
click at [483, 203] on td "Rental lease agreement" at bounding box center [467, 199] width 72 height 8
click at [334, 212] on span "[o]" at bounding box center [329, 209] width 9 height 8
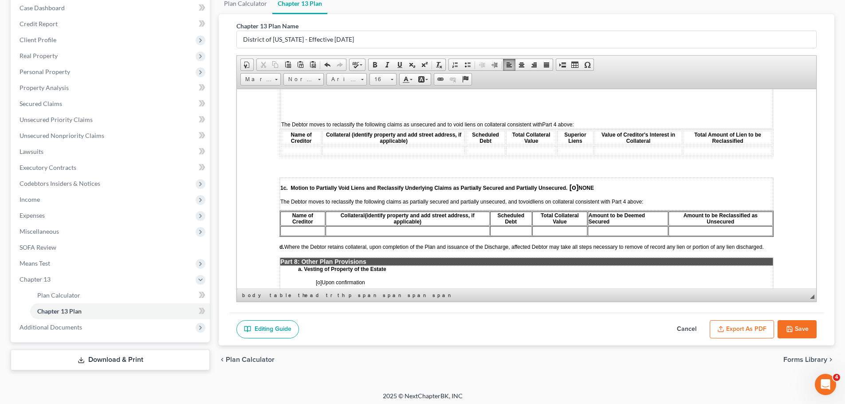
scroll to position [1818, 0]
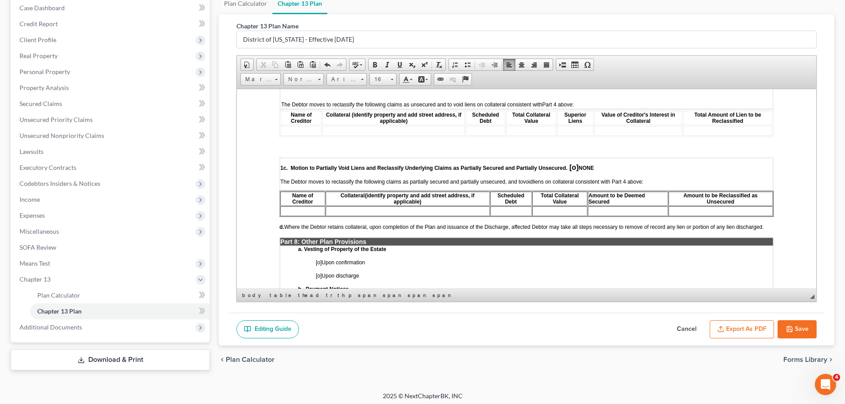
click at [574, 171] on span "[o]" at bounding box center [573, 167] width 9 height 8
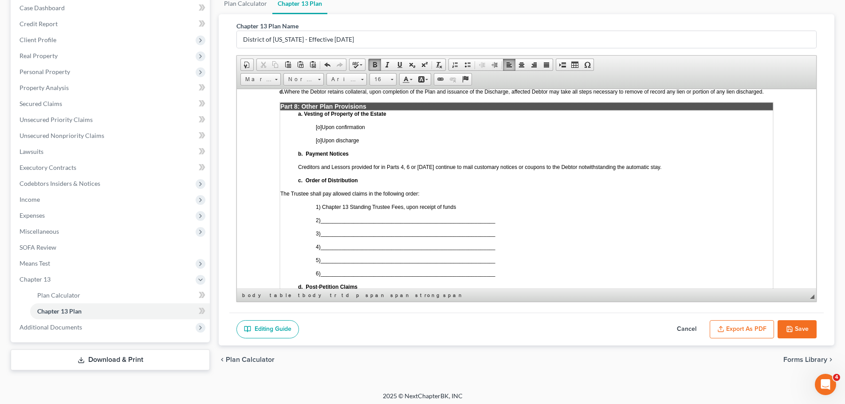
scroll to position [1951, 0]
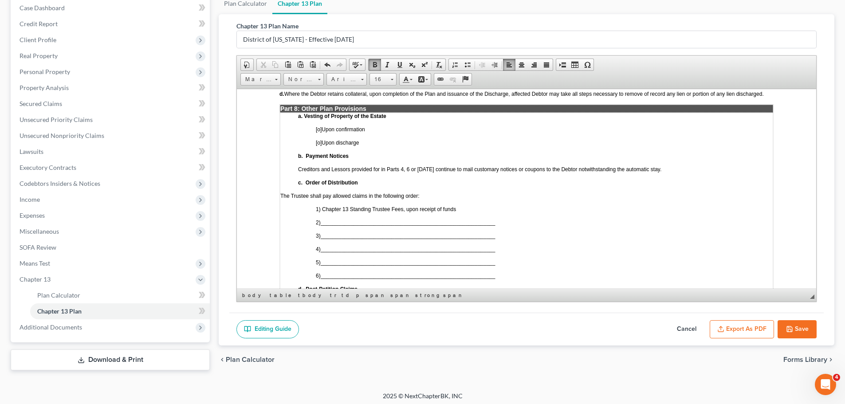
click at [318, 132] on span "[o]" at bounding box center [319, 129] width 6 height 6
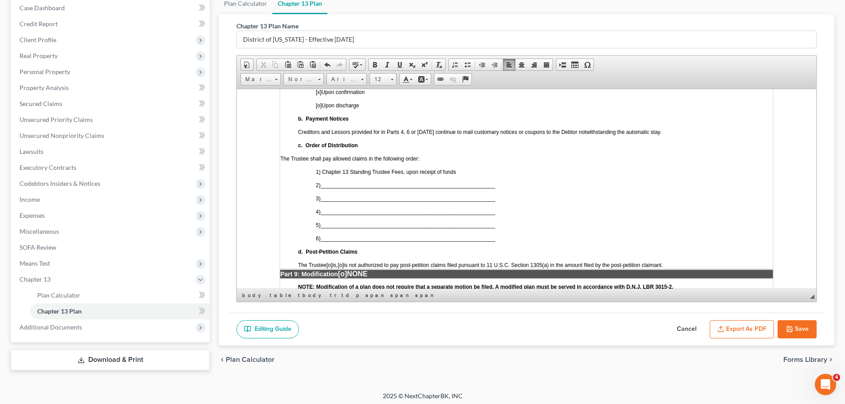
scroll to position [2040, 0]
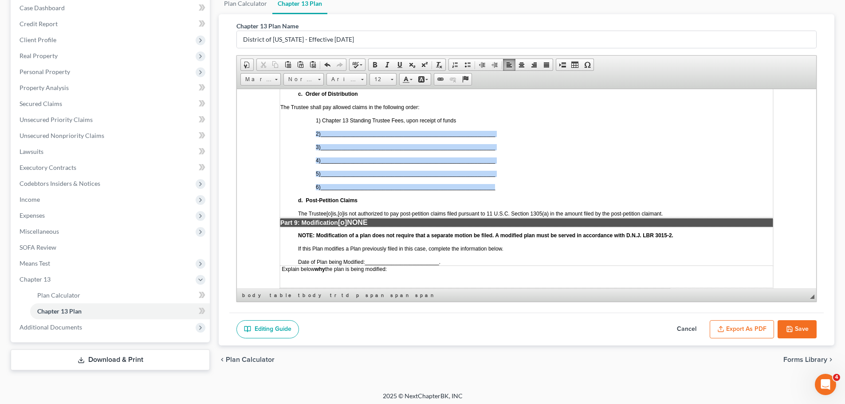
drag, startPoint x: 313, startPoint y: 154, endPoint x: 502, endPoint y: 207, distance: 196.2
click at [502, 207] on td "a. Vesting of Property of the Estate [x ] Upon confirmation [o] Upon discharge …" at bounding box center [526, 120] width 493 height 193
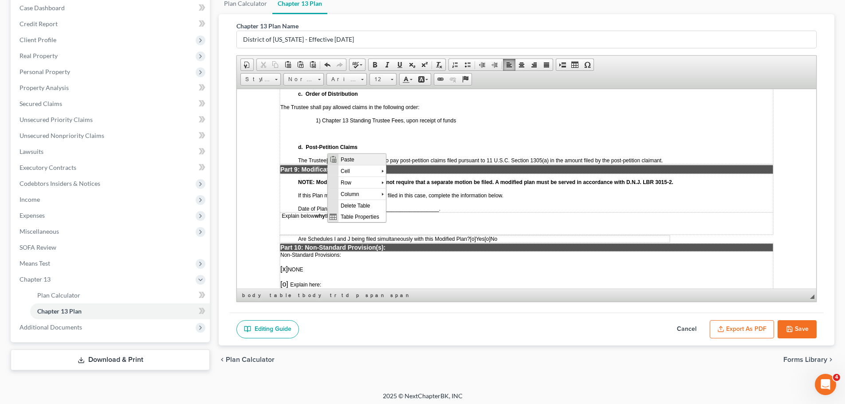
click at [351, 160] on span "Paste" at bounding box center [361, 158] width 47 height 11
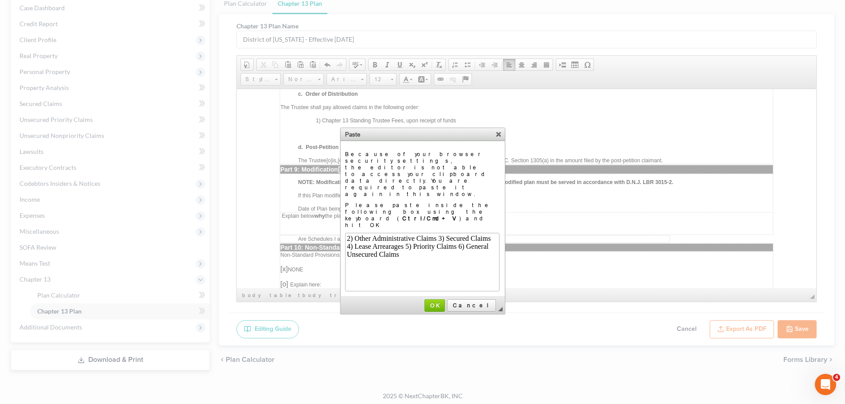
scroll to position [0, 0]
click at [444, 302] on span "OK" at bounding box center [434, 305] width 19 height 7
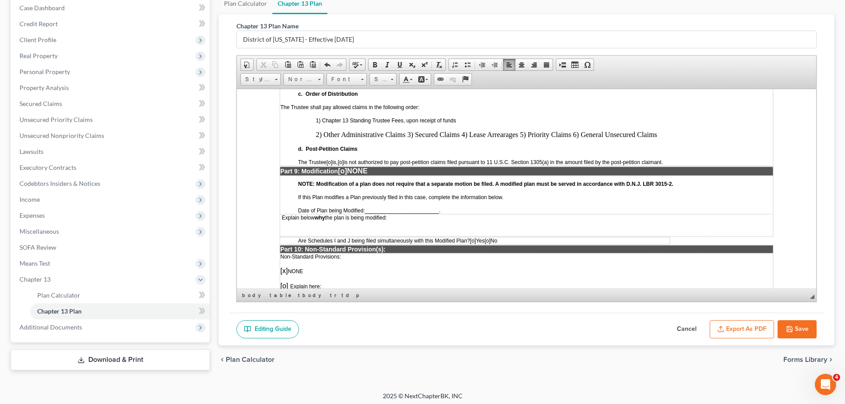
click at [407, 138] on p "2) Other Administrative Claims 3) Secured Claims 4) Lease Arrearages 5) Priorit…" at bounding box center [544, 134] width 457 height 8
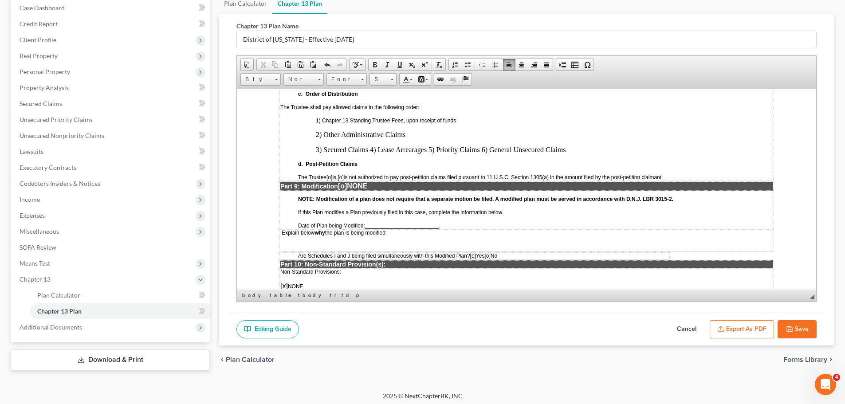
click at [371, 153] on p "3) Secured Claims 4) Lease Arrearages 5) Priority Claims 6) General Unsecured C…" at bounding box center [544, 149] width 457 height 8
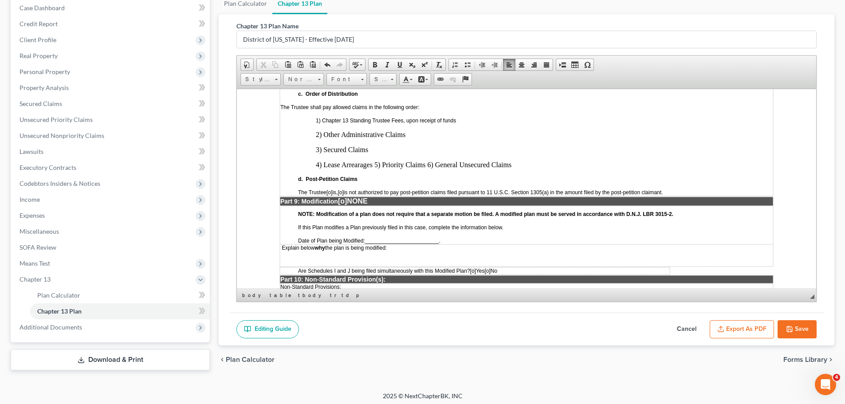
click at [375, 169] on p "4) Lease Arrearages 5) Priority Claims 6) General Unsecured Claims" at bounding box center [544, 165] width 457 height 8
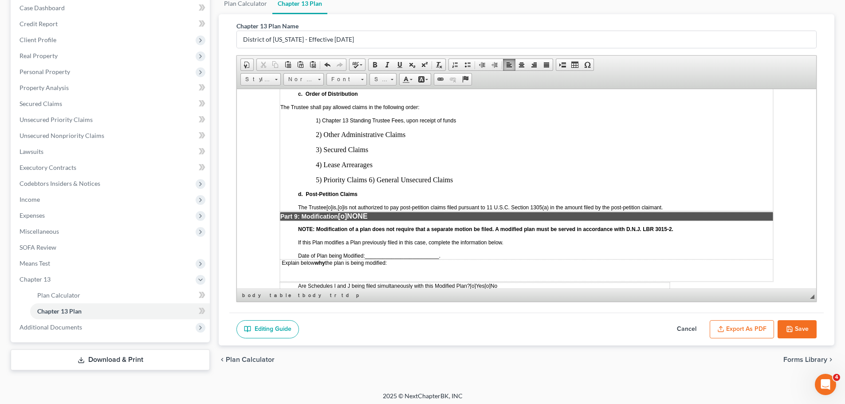
click at [369, 184] on p "5) Priority Claims 6) General Unsecured Claims" at bounding box center [544, 180] width 457 height 8
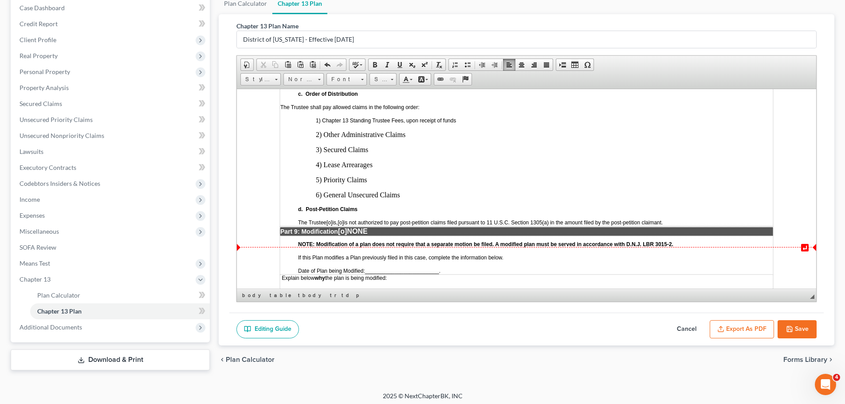
click at [343, 225] on span "[o]" at bounding box center [341, 222] width 6 height 6
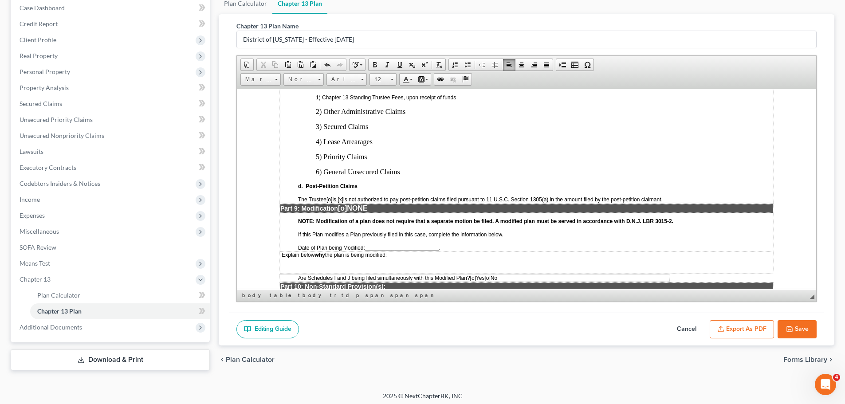
scroll to position [2085, 0]
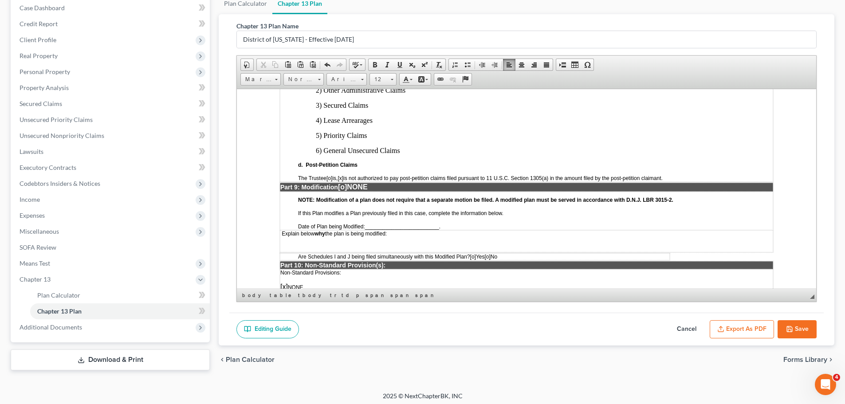
click at [381, 229] on span "Date of Plan being Modified: _________________________ ." at bounding box center [369, 226] width 142 height 8
click at [436, 229] on span "_____July 7, 2025 ____________________" at bounding box center [416, 226] width 103 height 6
drag, startPoint x: 382, startPoint y: 243, endPoint x: 404, endPoint y: 245, distance: 22.3
click at [404, 229] on span "_____July 7, 2025 ___________" at bounding box center [403, 226] width 76 height 6
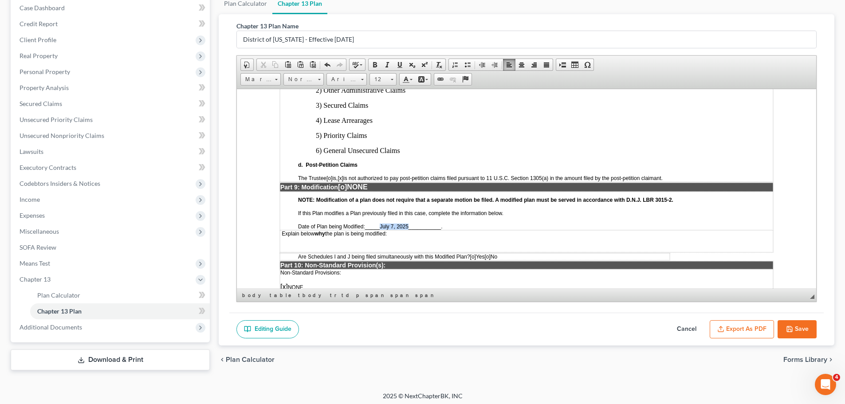
drag, startPoint x: 380, startPoint y: 247, endPoint x: 408, endPoint y: 247, distance: 28.4
click at [408, 229] on span "_____July 7, 2025 ___________" at bounding box center [403, 226] width 76 height 6
click at [396, 67] on link "Underline" at bounding box center [399, 65] width 12 height 12
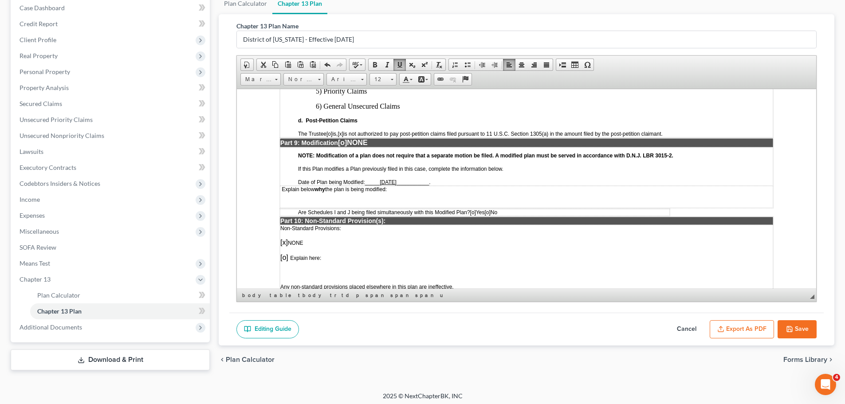
click at [520, 185] on td "NOTE: Modification of a plan does not require that a separate motion be filed. …" at bounding box center [526, 166] width 493 height 39
click at [476, 215] on span "[o]" at bounding box center [473, 212] width 6 height 6
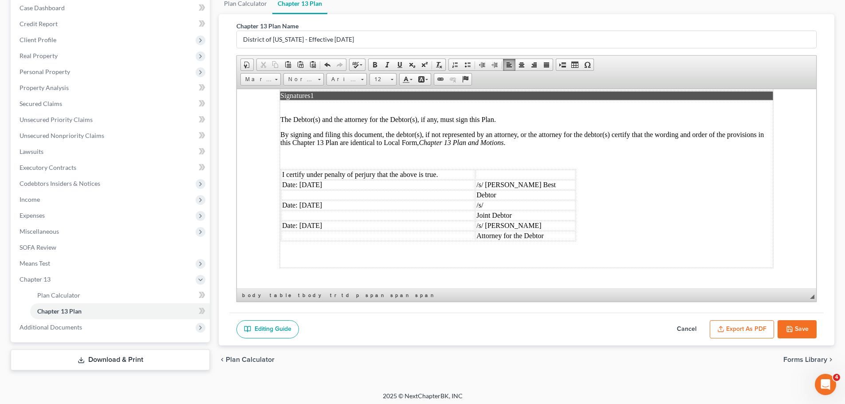
scroll to position [2395, 0]
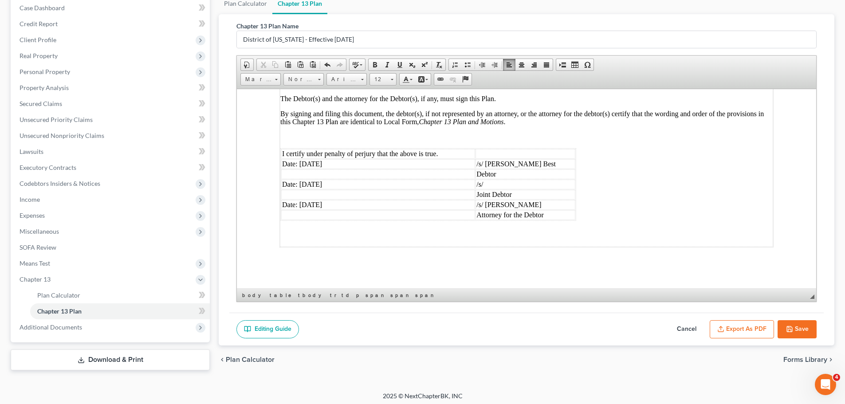
click at [360, 169] on td "Date: [DATE]" at bounding box center [378, 164] width 194 height 10
click at [340, 189] on td "Date: [DATE]" at bounding box center [378, 184] width 194 height 10
click at [286, 189] on td "Date:" at bounding box center [378, 184] width 194 height 10
click at [372, 209] on td "Date: [DATE]" at bounding box center [378, 205] width 194 height 10
click at [538, 209] on td "/s/ [PERSON_NAME]" at bounding box center [525, 205] width 100 height 10
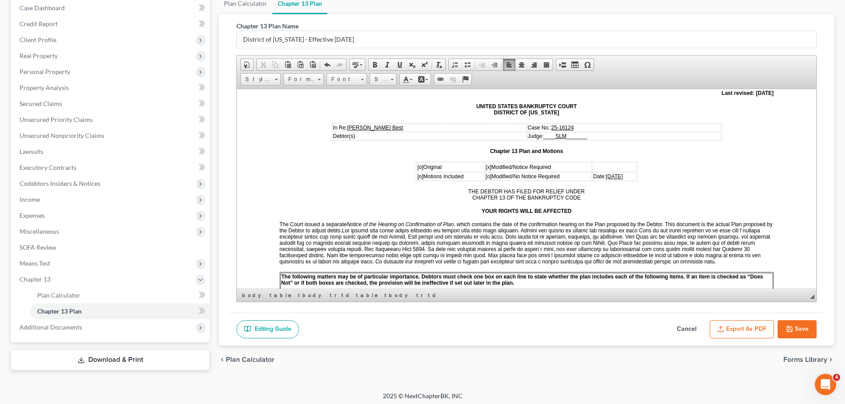
scroll to position [0, 0]
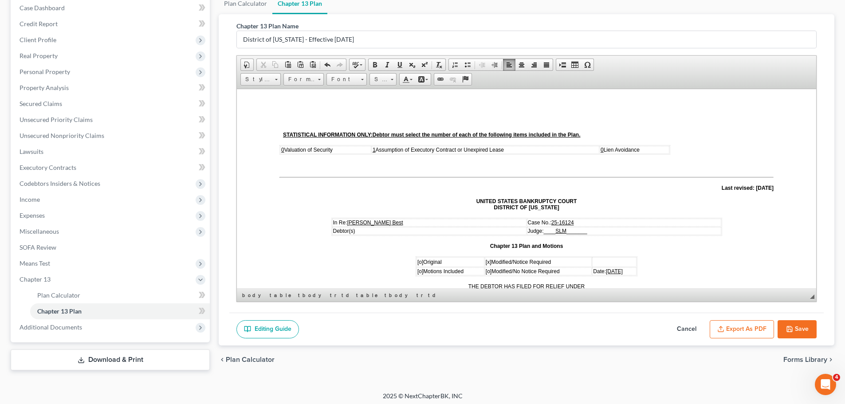
click at [799, 323] on button "Save" at bounding box center [796, 329] width 39 height 19
select select "0"
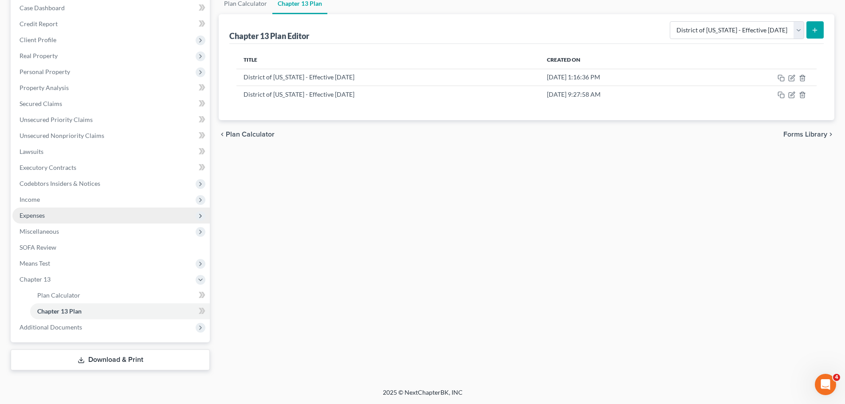
click at [49, 213] on span "Expenses" at bounding box center [110, 216] width 197 height 16
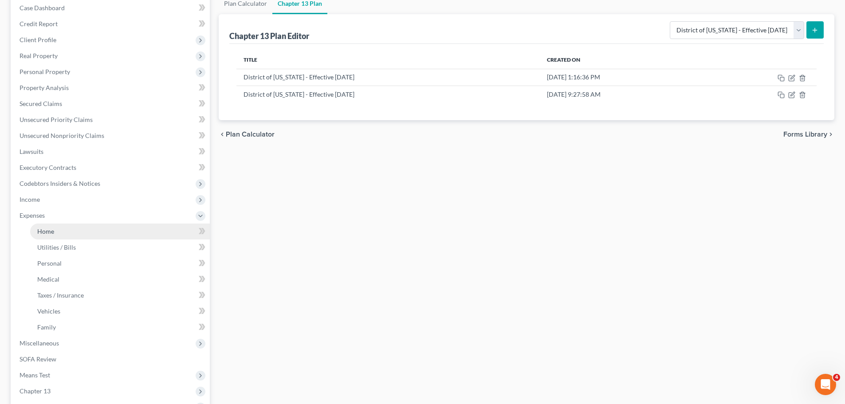
click at [55, 238] on link "Home" at bounding box center [120, 232] width 180 height 16
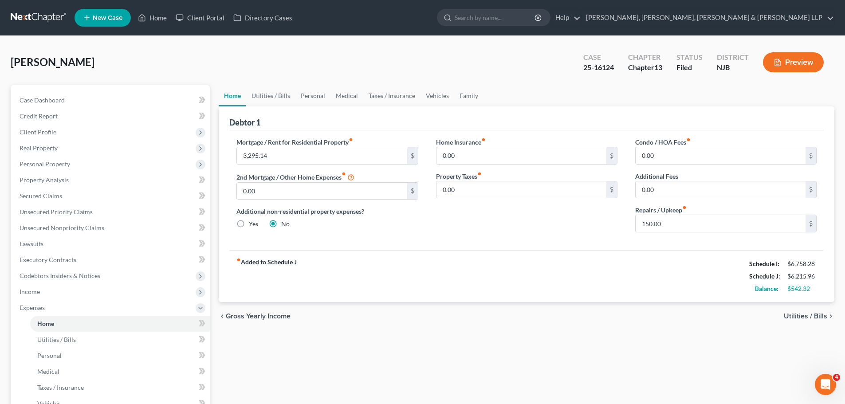
click at [814, 313] on span "Utilities / Bills" at bounding box center [805, 316] width 43 height 7
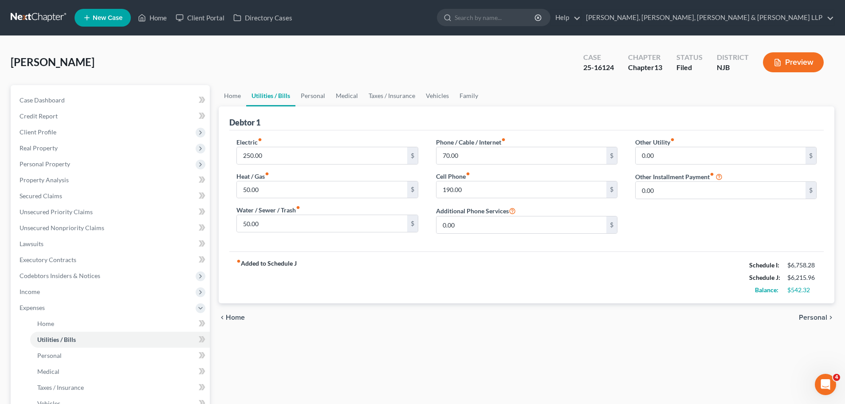
click at [823, 319] on span "Personal" at bounding box center [813, 317] width 28 height 7
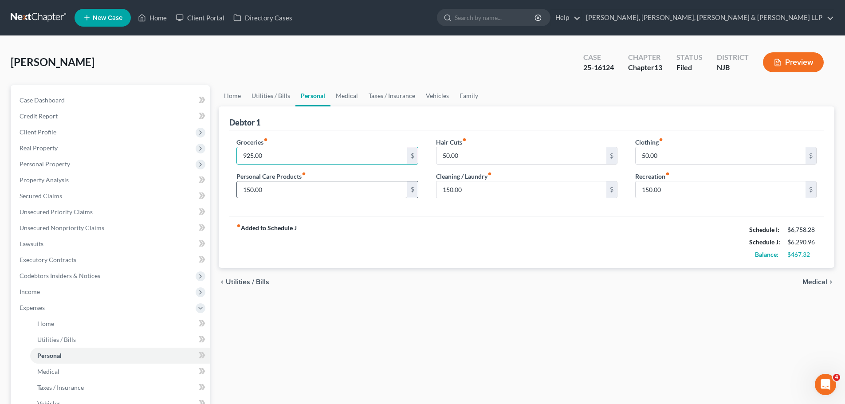
type input "925.00"
click at [276, 192] on input "150.00" at bounding box center [322, 189] width 170 height 17
click at [807, 279] on span "Medical" at bounding box center [814, 282] width 25 height 7
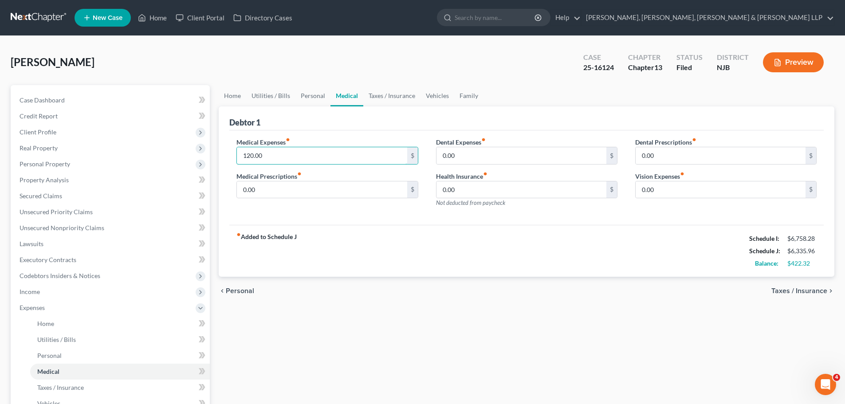
type input "120.00"
click at [801, 291] on span "Taxes / Insurance" at bounding box center [799, 290] width 56 height 7
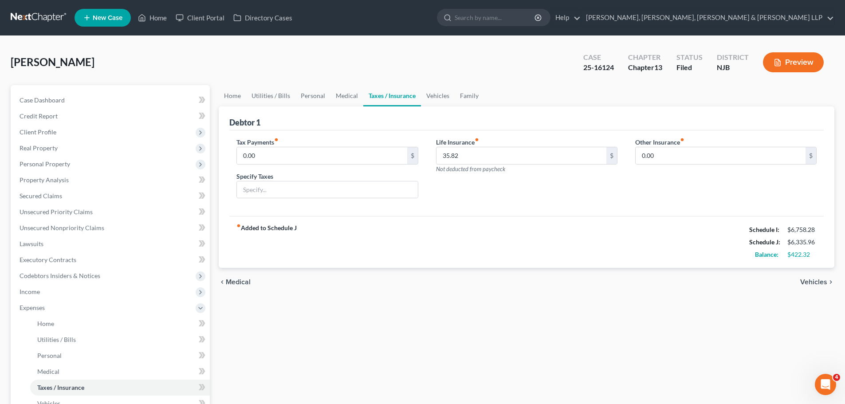
click at [821, 282] on span "Vehicles" at bounding box center [813, 282] width 27 height 7
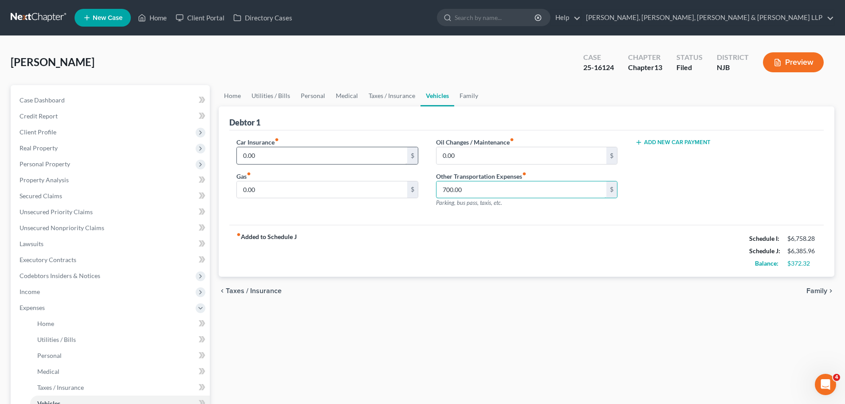
type input "700.00"
click at [269, 153] on input "0.00" at bounding box center [322, 155] width 170 height 17
click at [407, 265] on div "fiber_manual_record Added to Schedule J Schedule I: $6,758.28 Schedule J: $6,38…" at bounding box center [526, 251] width 594 height 52
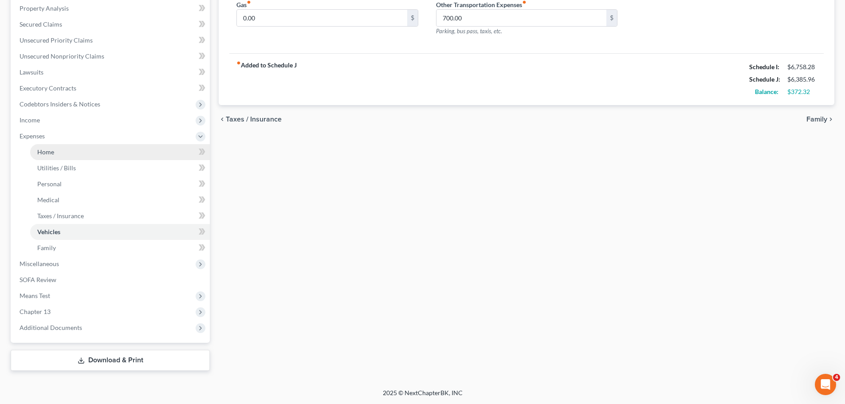
scroll to position [172, 0]
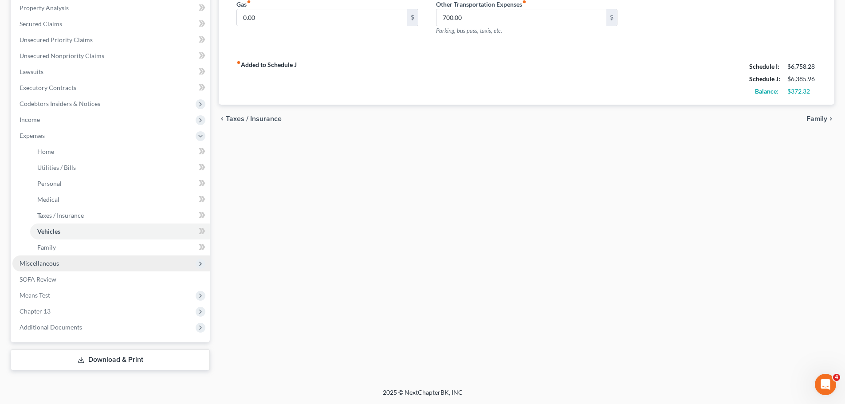
click at [77, 267] on span "Miscellaneous" at bounding box center [110, 263] width 197 height 16
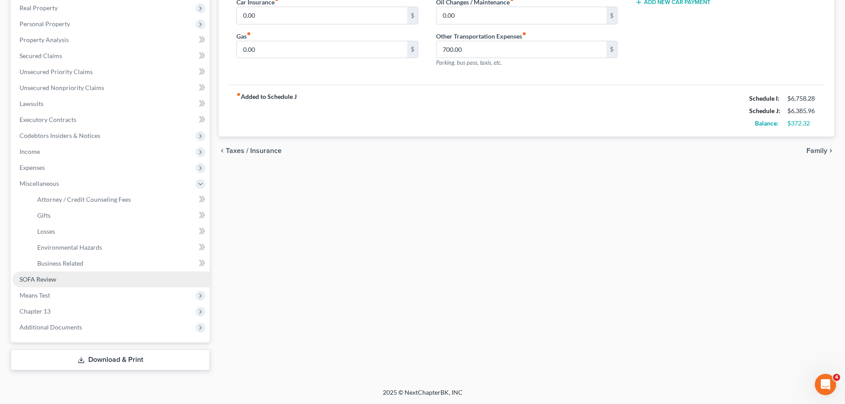
scroll to position [140, 0]
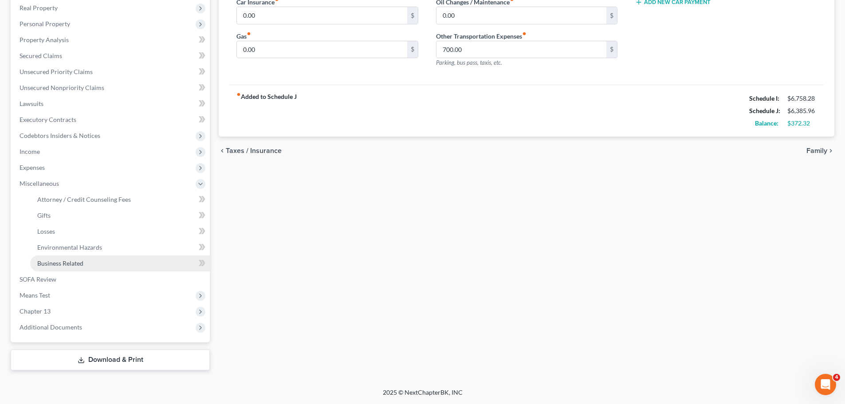
click at [77, 265] on span "Business Related" at bounding box center [60, 263] width 46 height 8
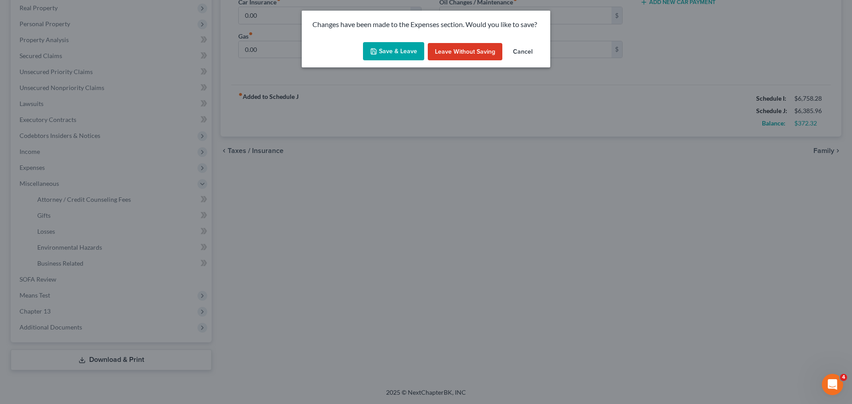
click at [393, 54] on button "Save & Leave" at bounding box center [393, 51] width 61 height 19
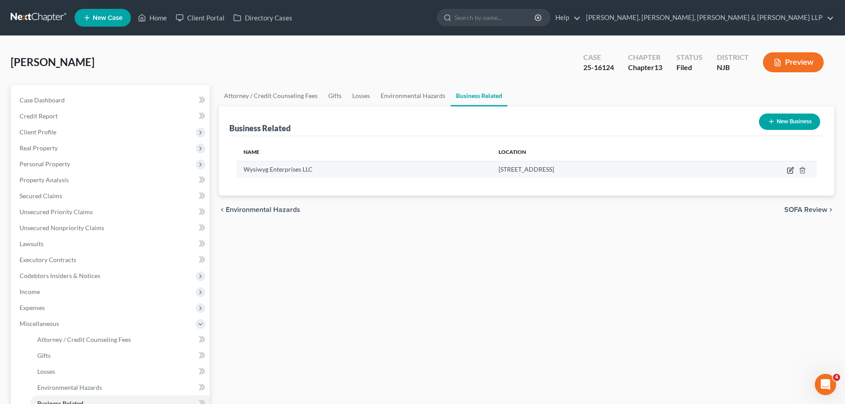
click at [790, 172] on icon "button" at bounding box center [790, 170] width 7 height 7
select select "member"
select select "33"
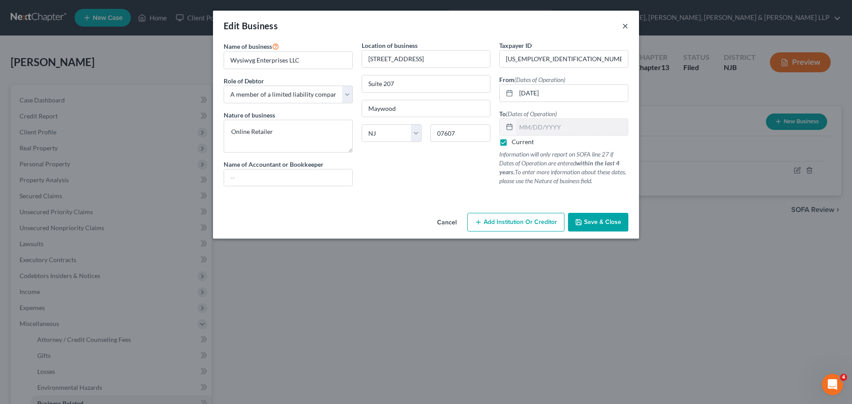
click at [626, 23] on button "×" at bounding box center [625, 25] width 6 height 11
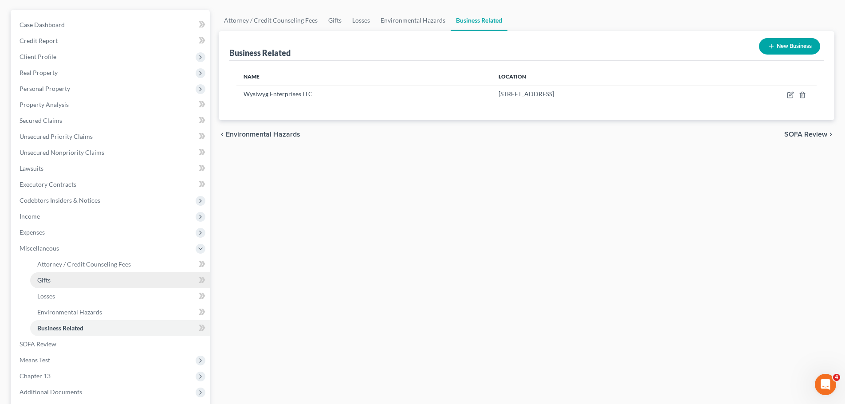
scroll to position [140, 0]
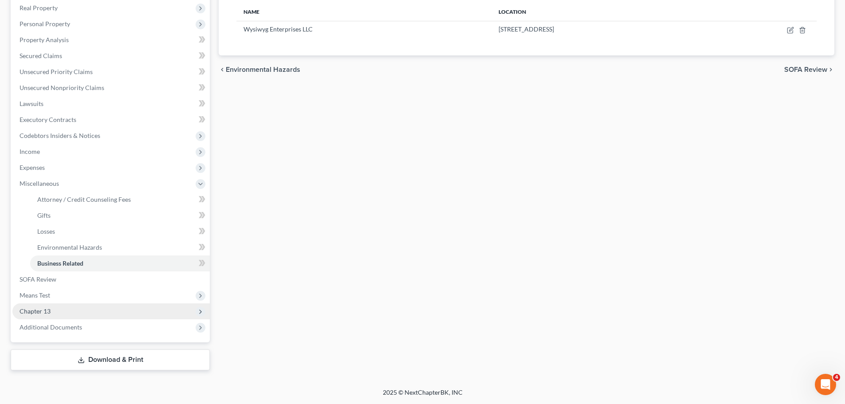
drag, startPoint x: 61, startPoint y: 312, endPoint x: 105, endPoint y: 311, distance: 43.5
click at [61, 312] on span "Chapter 13" at bounding box center [110, 311] width 197 height 16
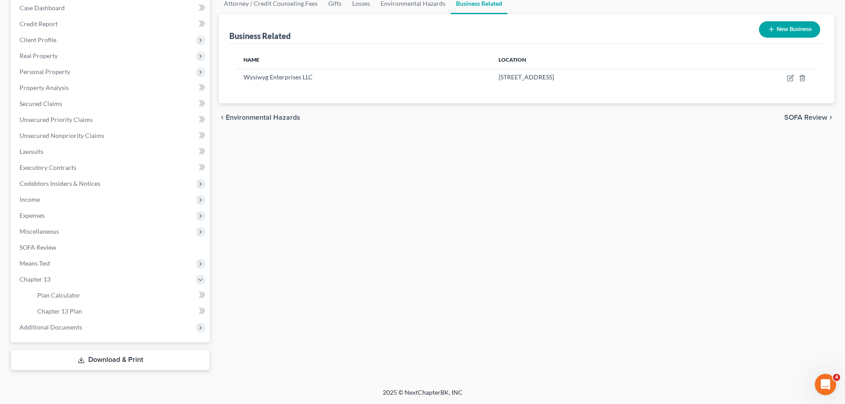
scroll to position [92, 0]
click at [67, 315] on link "Chapter 13 Plan" at bounding box center [120, 311] width 180 height 16
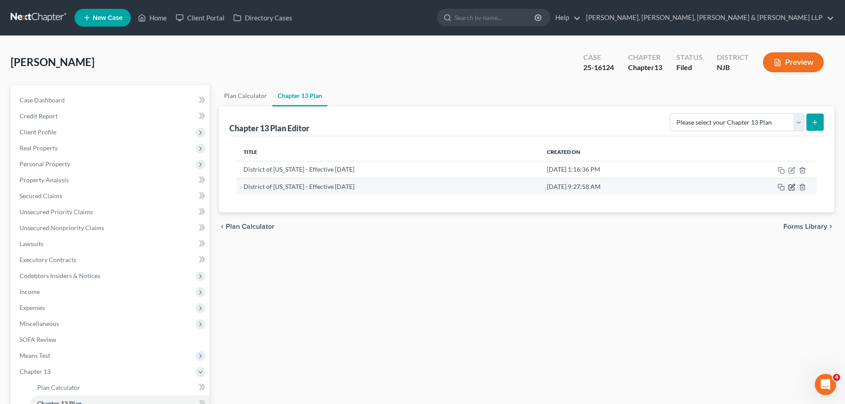
click at [789, 188] on icon "button" at bounding box center [791, 187] width 7 height 7
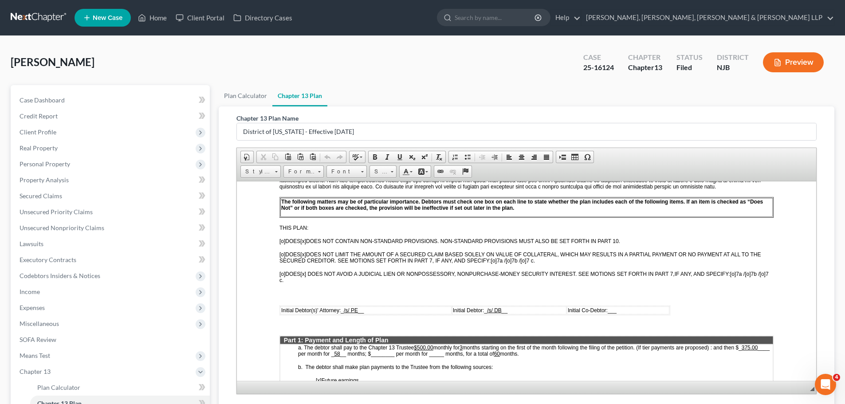
scroll to position [355, 0]
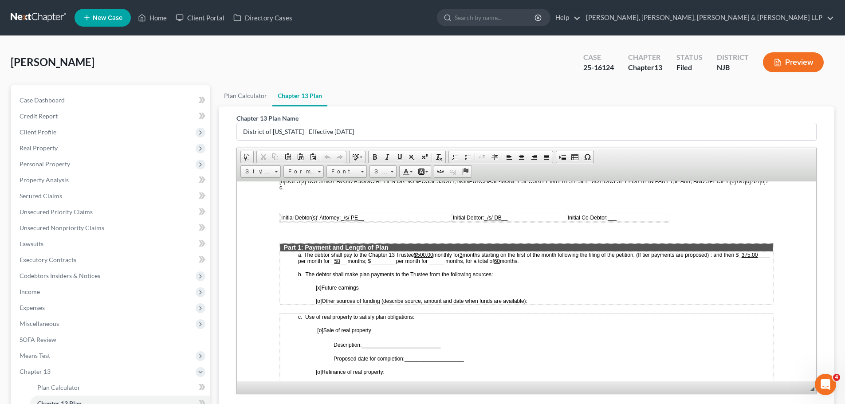
click at [742, 258] on u "375.00" at bounding box center [750, 254] width 16 height 6
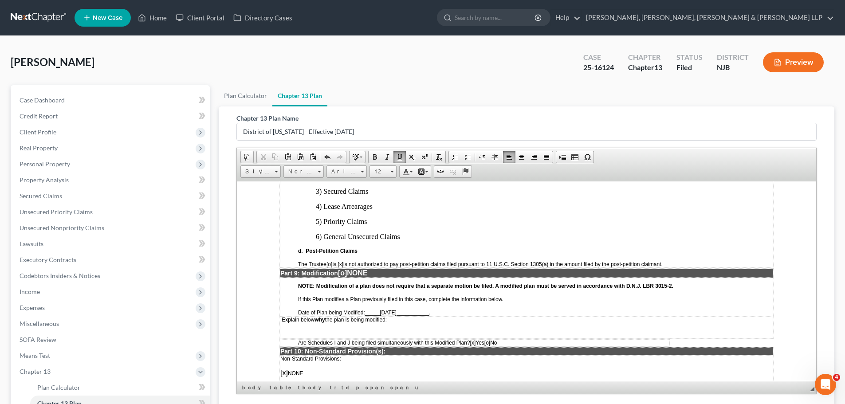
scroll to position [2108, 0]
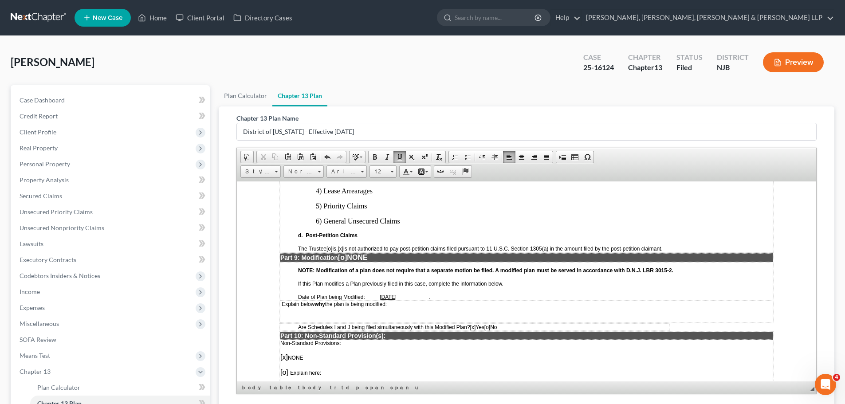
click at [404, 322] on td "Explain below why the plan is being modified:" at bounding box center [526, 311] width 493 height 22
click at [406, 322] on td "Explain below why the plan is being modified:" at bounding box center [526, 311] width 493 height 22
click at [411, 307] on p "Explain below why the plan is being modified:" at bounding box center [526, 304] width 492 height 6
click at [701, 307] on span "Explain below why the plan is being modified: Part 1b amend plan payment amount…" at bounding box center [502, 304] width 440 height 6
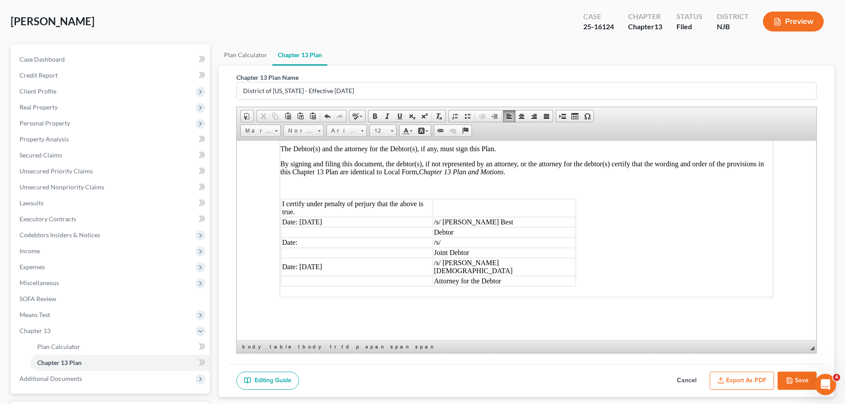
scroll to position [95, 0]
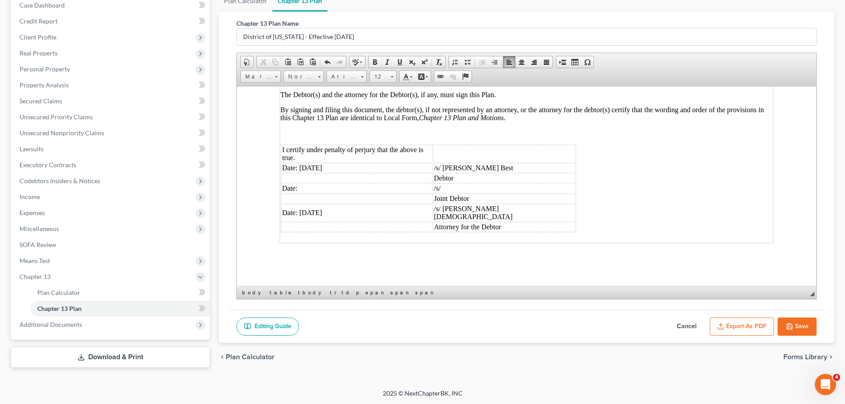
click at [800, 326] on button "Save" at bounding box center [796, 327] width 39 height 19
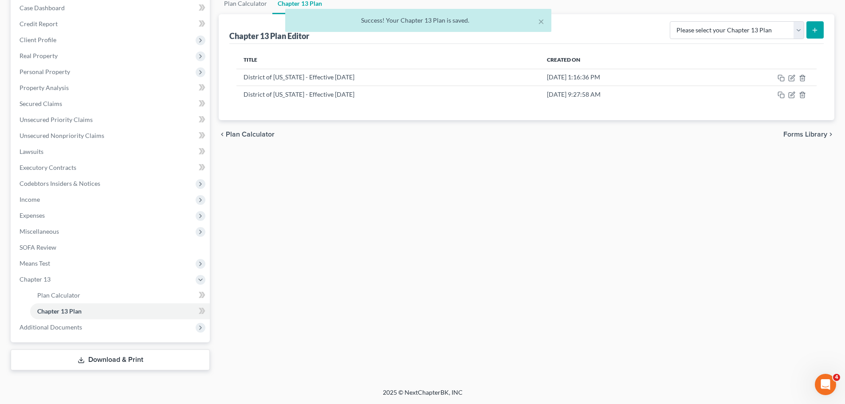
scroll to position [92, 0]
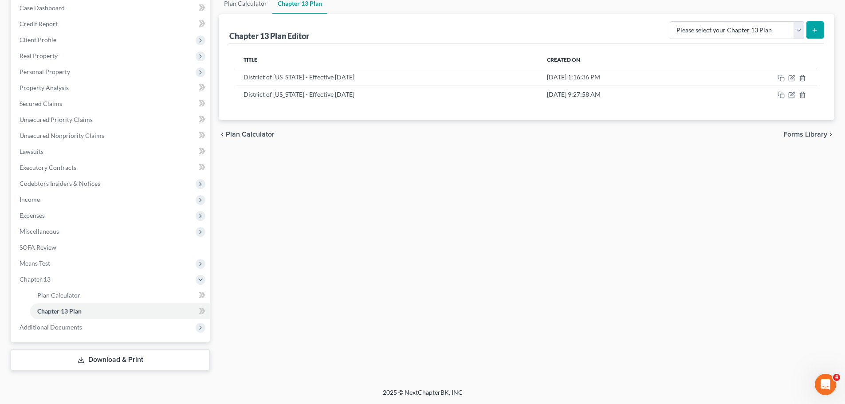
click at [113, 365] on link "Download & Print" at bounding box center [110, 359] width 199 height 21
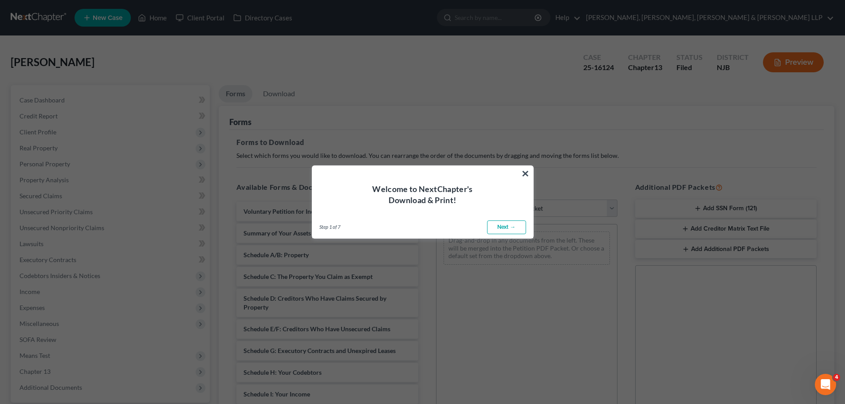
click at [503, 223] on link "Next →" at bounding box center [506, 227] width 39 height 14
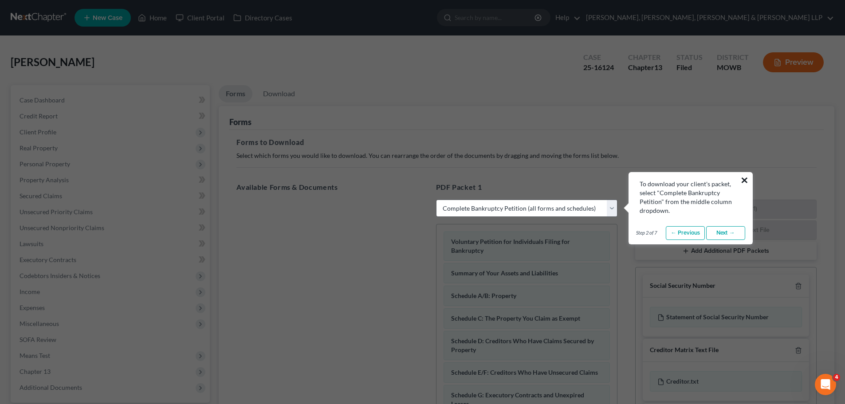
click at [741, 180] on button "×" at bounding box center [744, 180] width 8 height 14
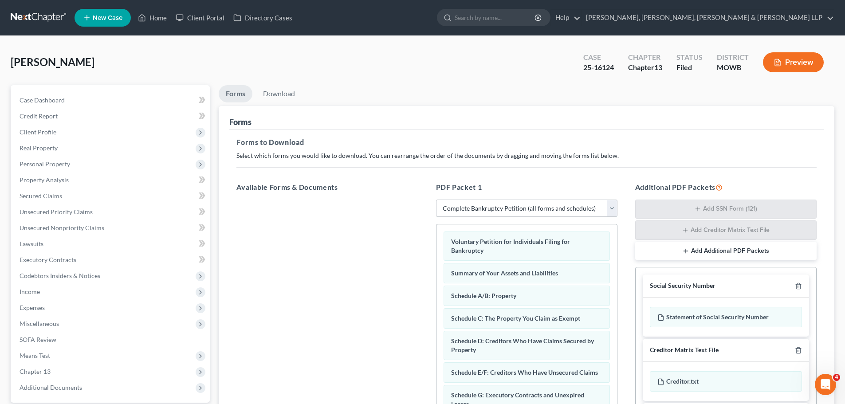
click at [610, 211] on select "Choose Default Petition PDF Packet Complete Bankruptcy Petition (all forms and …" at bounding box center [526, 209] width 181 height 18
select select "2"
click at [436, 200] on select "Choose Default Petition PDF Packet Complete Bankruptcy Petition (all forms and …" at bounding box center [526, 209] width 181 height 18
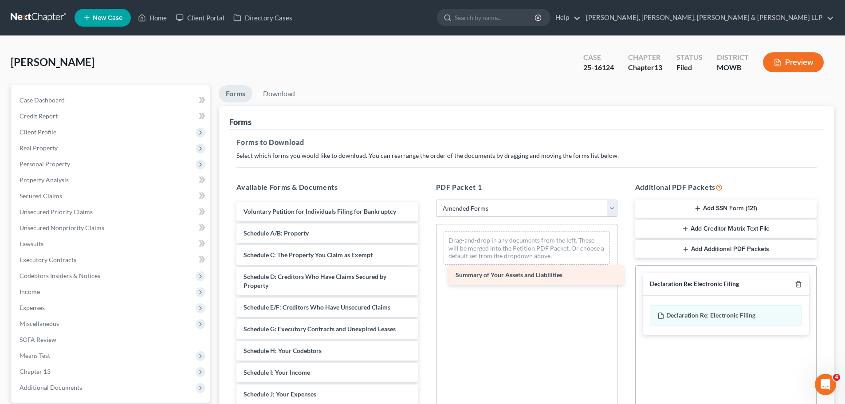
drag, startPoint x: 295, startPoint y: 232, endPoint x: 507, endPoint y: 274, distance: 216.1
click at [425, 274] on div "Summary of Your Assets and Liabilities Voluntary Petition for Individuals Filin…" at bounding box center [327, 388] width 196 height 372
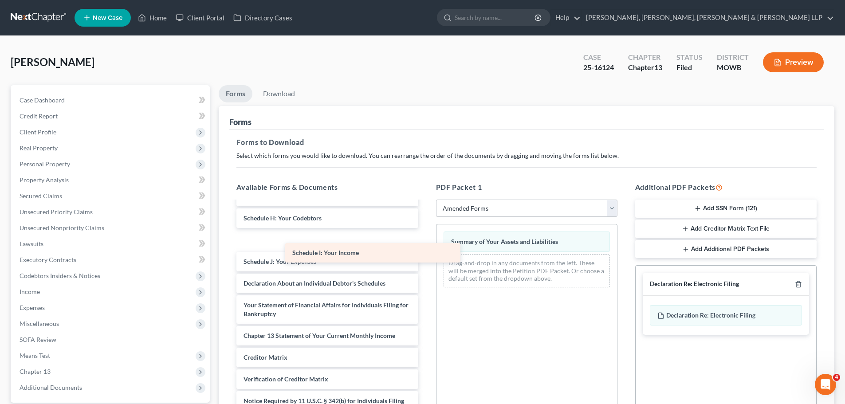
scroll to position [111, 0]
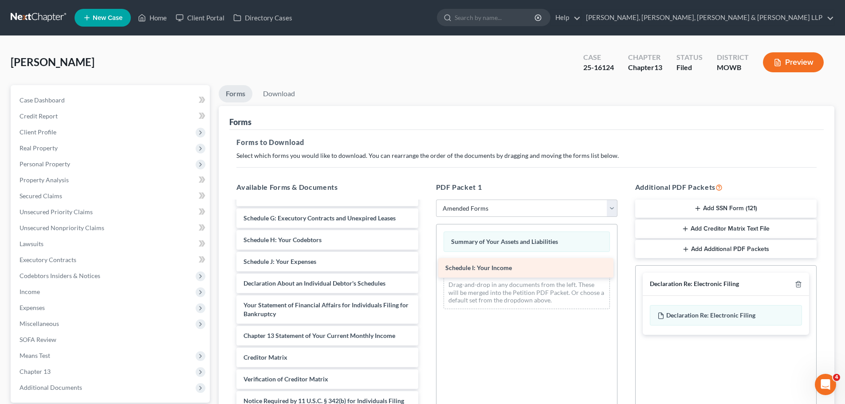
drag, startPoint x: 290, startPoint y: 245, endPoint x: 492, endPoint y: 273, distance: 203.7
click at [425, 273] on div "Schedule I: Your Income Voluntary Petition for Individuals Filing for Bankruptc…" at bounding box center [327, 266] width 196 height 350
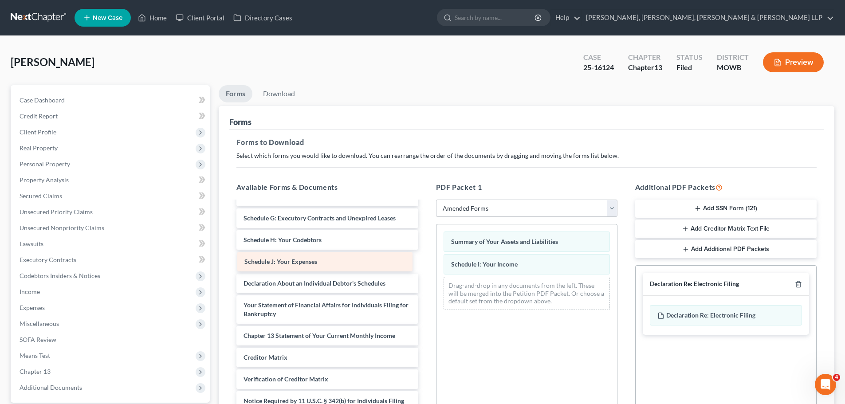
scroll to position [89, 0]
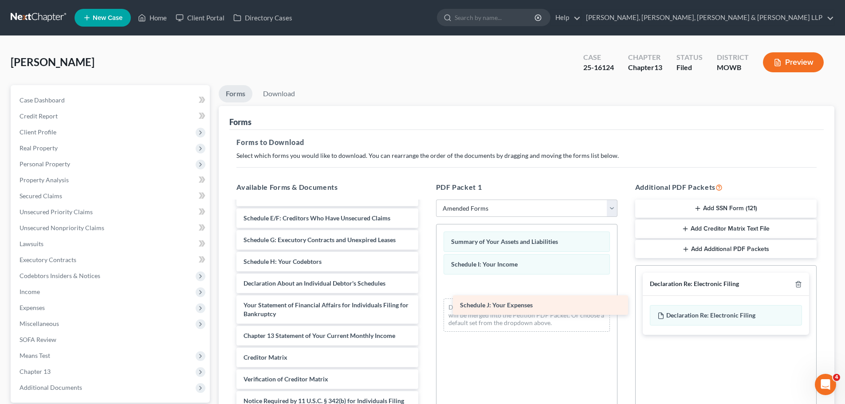
drag, startPoint x: 297, startPoint y: 266, endPoint x: 513, endPoint y: 310, distance: 220.3
click at [425, 310] on div "Schedule J: Your Expenses Voluntary Petition for Individuals Filing for Bankrup…" at bounding box center [327, 277] width 196 height 329
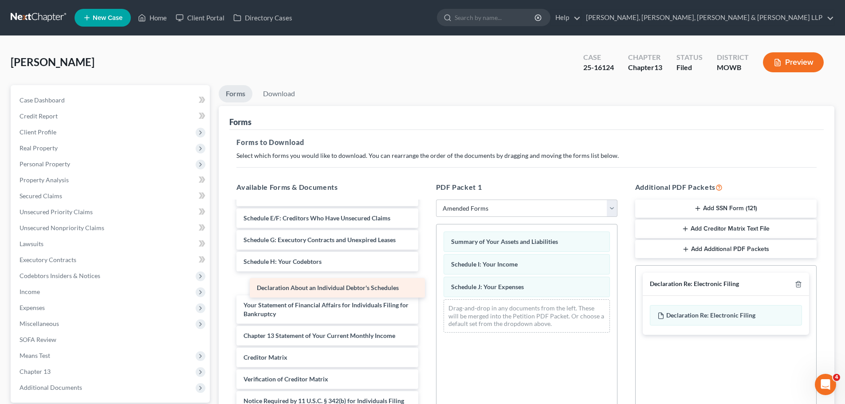
scroll to position [67, 0]
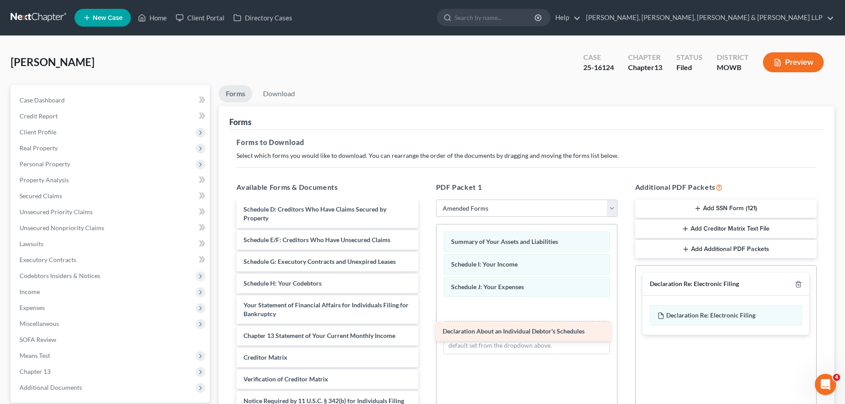
drag, startPoint x: 290, startPoint y: 284, endPoint x: 489, endPoint y: 332, distance: 204.8
click at [425, 332] on div "Declaration About an Individual Debtor's Schedules Voluntary Petition for Indiv…" at bounding box center [327, 287] width 196 height 307
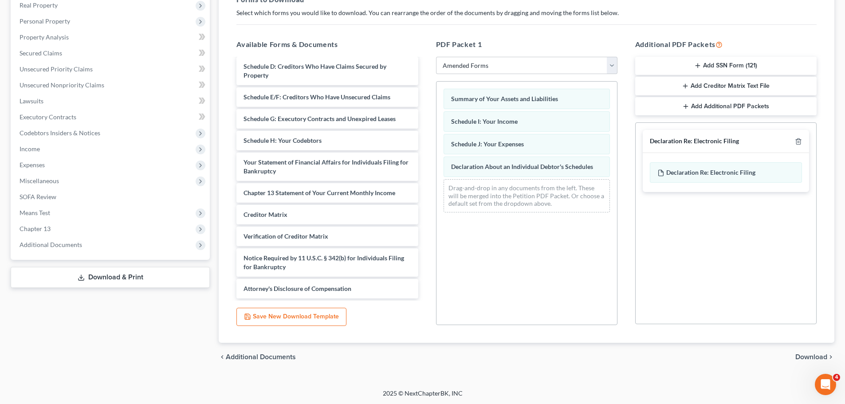
scroll to position [144, 0]
click at [807, 357] on span "Download" at bounding box center [811, 356] width 32 height 7
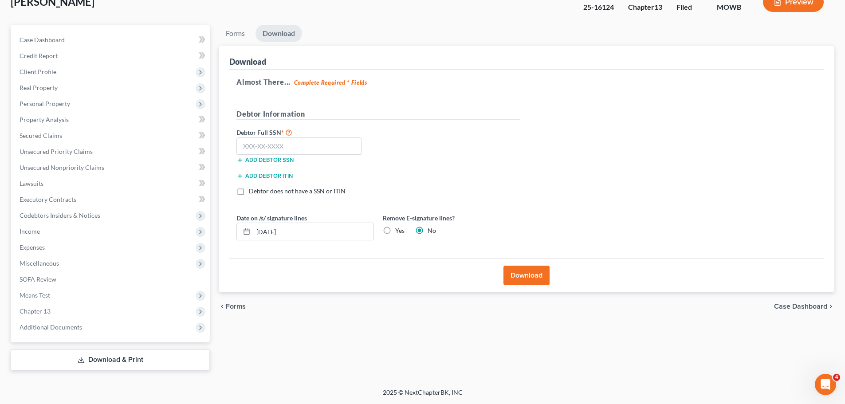
scroll to position [60, 0]
click at [395, 233] on label "Yes" at bounding box center [399, 230] width 9 height 9
click at [399, 232] on input "Yes" at bounding box center [402, 229] width 6 height 6
radio input "true"
radio input "false"
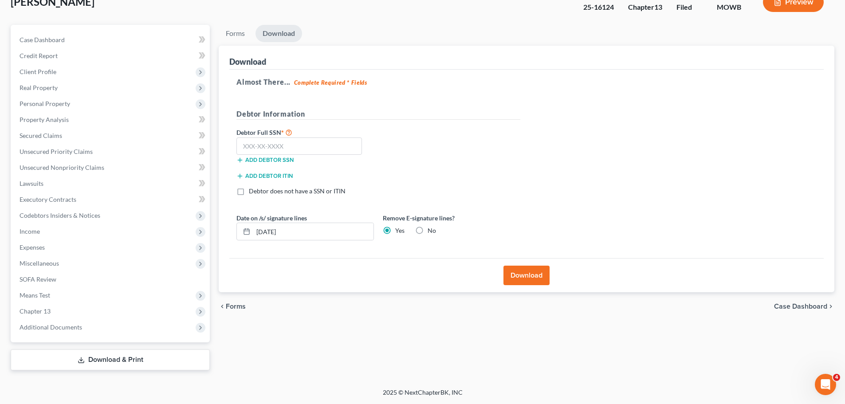
click at [521, 280] on button "Download" at bounding box center [526, 276] width 46 height 20
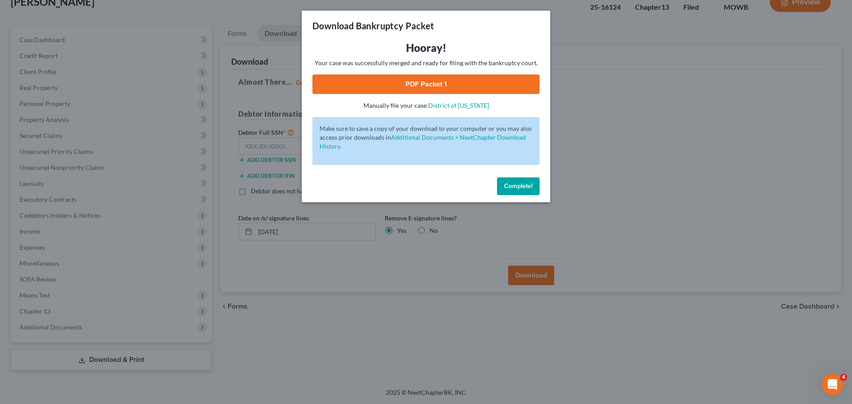
click at [409, 86] on link "PDF Packet 1" at bounding box center [425, 85] width 227 height 20
drag, startPoint x: 533, startPoint y: 188, endPoint x: 526, endPoint y: 188, distance: 7.5
click at [533, 188] on button "Complete!" at bounding box center [518, 186] width 43 height 18
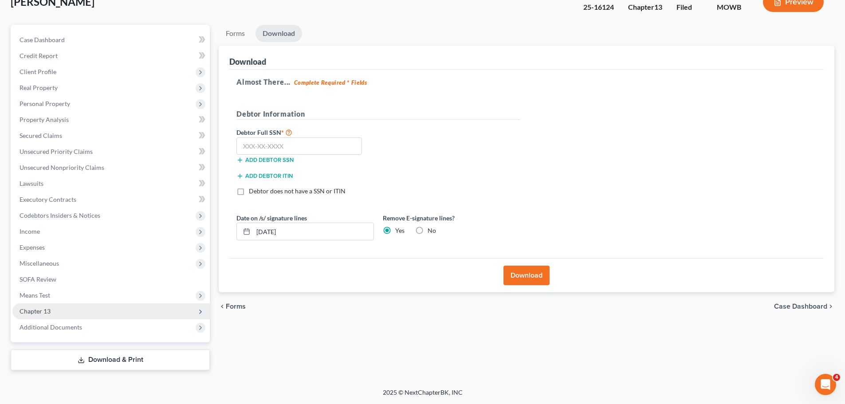
click at [80, 311] on span "Chapter 13" at bounding box center [110, 311] width 197 height 16
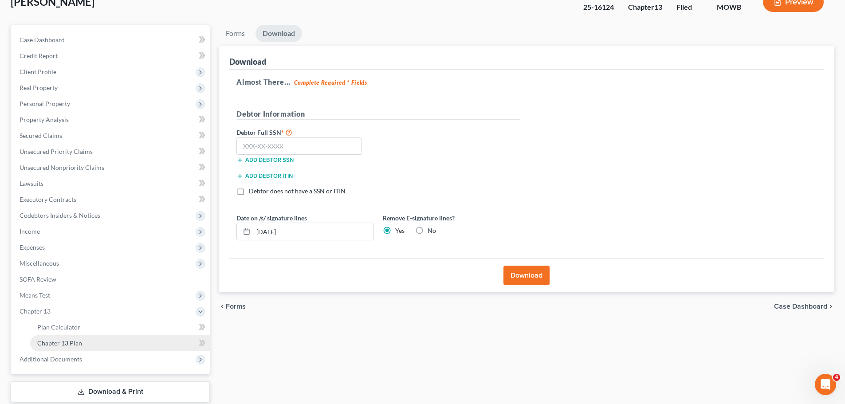
click at [80, 346] on span "Chapter 13 Plan" at bounding box center [59, 343] width 45 height 8
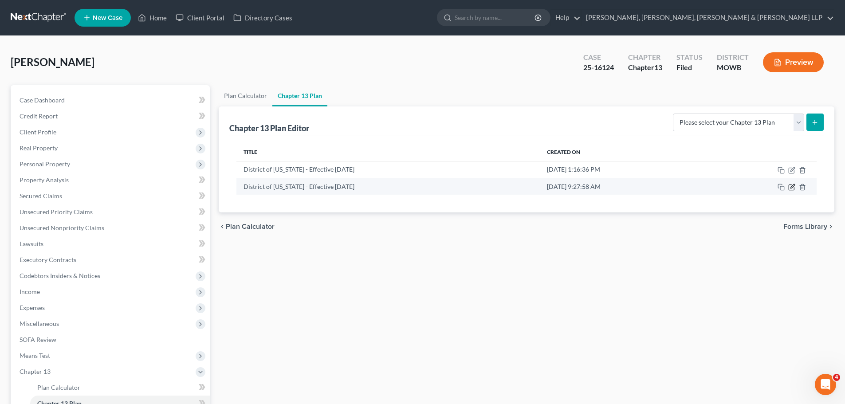
click at [794, 189] on icon "button" at bounding box center [791, 187] width 5 height 5
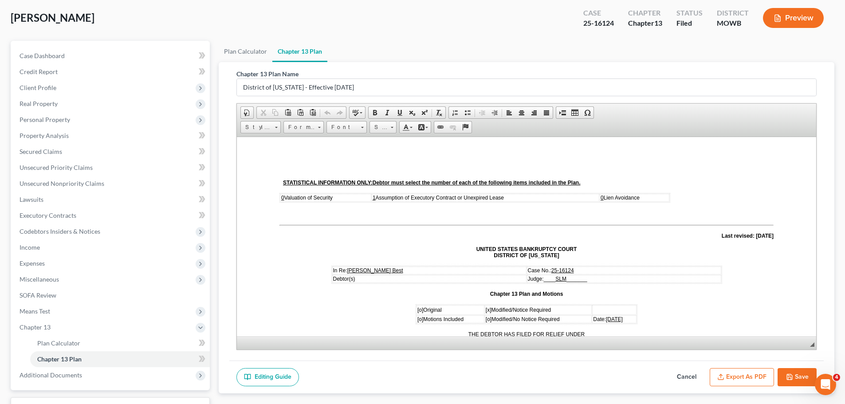
scroll to position [95, 0]
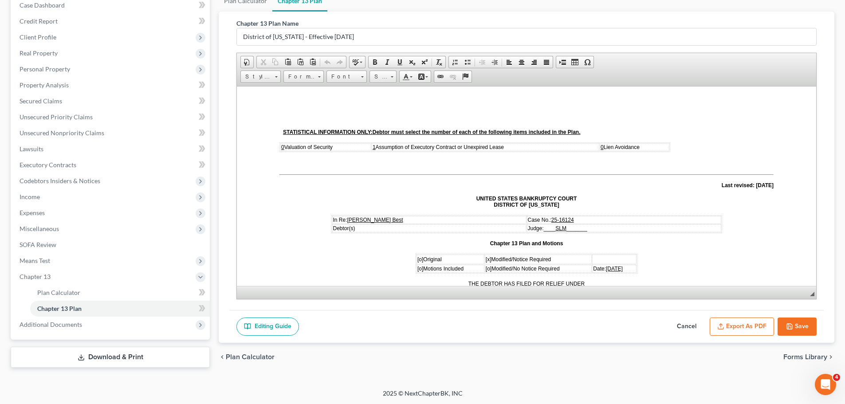
click at [744, 327] on button "Export as PDF" at bounding box center [742, 327] width 64 height 19
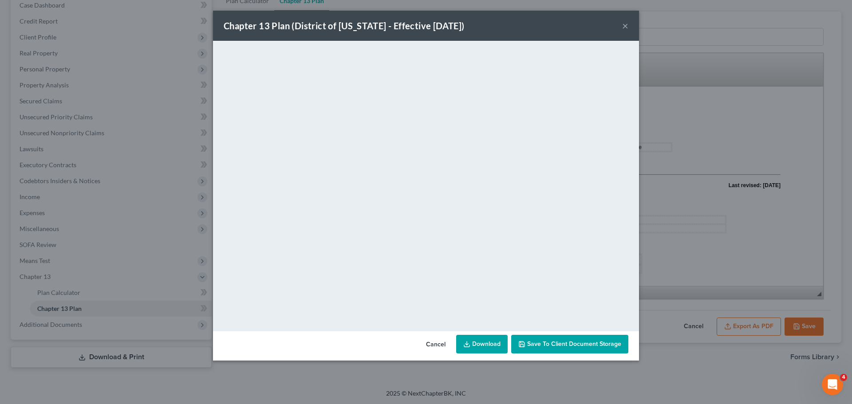
click at [625, 26] on button "×" at bounding box center [625, 25] width 6 height 11
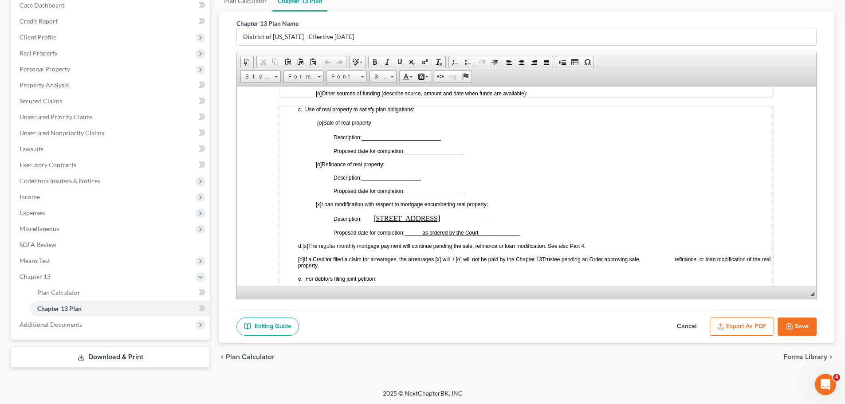
scroll to position [488, 0]
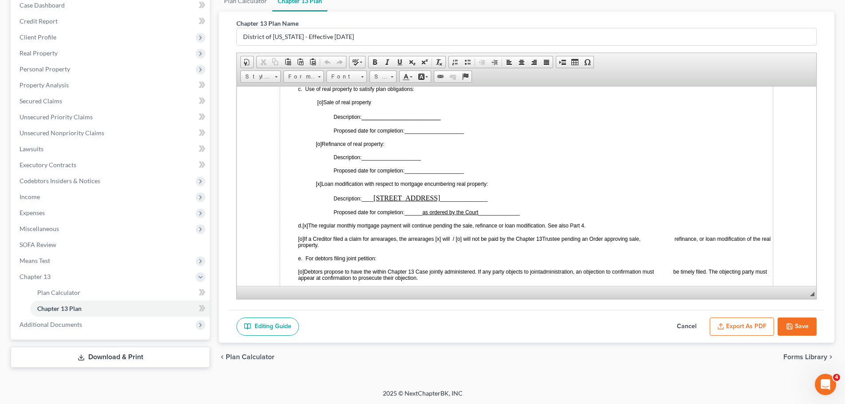
click at [308, 224] on span "[x]" at bounding box center [305, 225] width 6 height 6
click at [799, 325] on button "Save" at bounding box center [796, 327] width 39 height 19
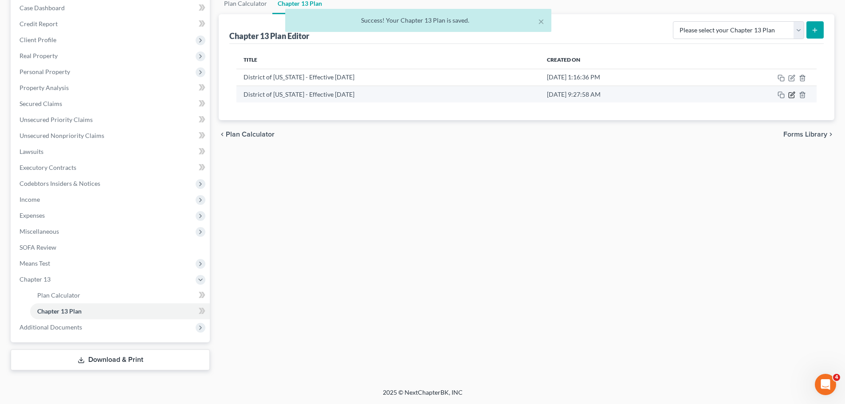
click at [789, 95] on icon "button" at bounding box center [791, 94] width 7 height 7
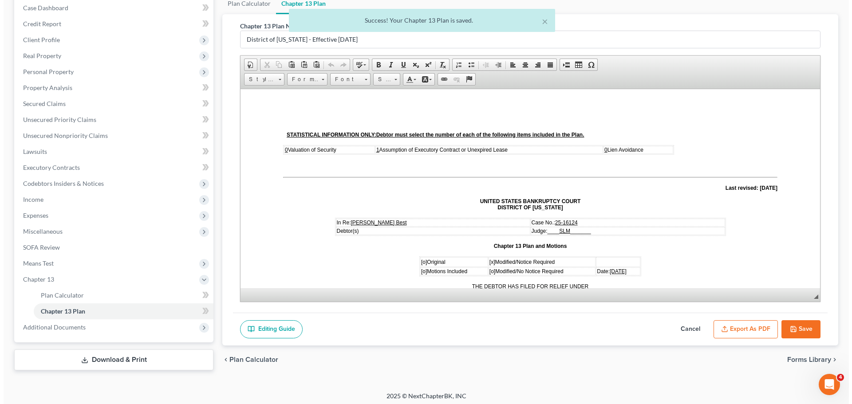
scroll to position [0, 0]
click at [742, 330] on button "Export as PDF" at bounding box center [742, 329] width 64 height 19
